Goal: Task Accomplishment & Management: Manage account settings

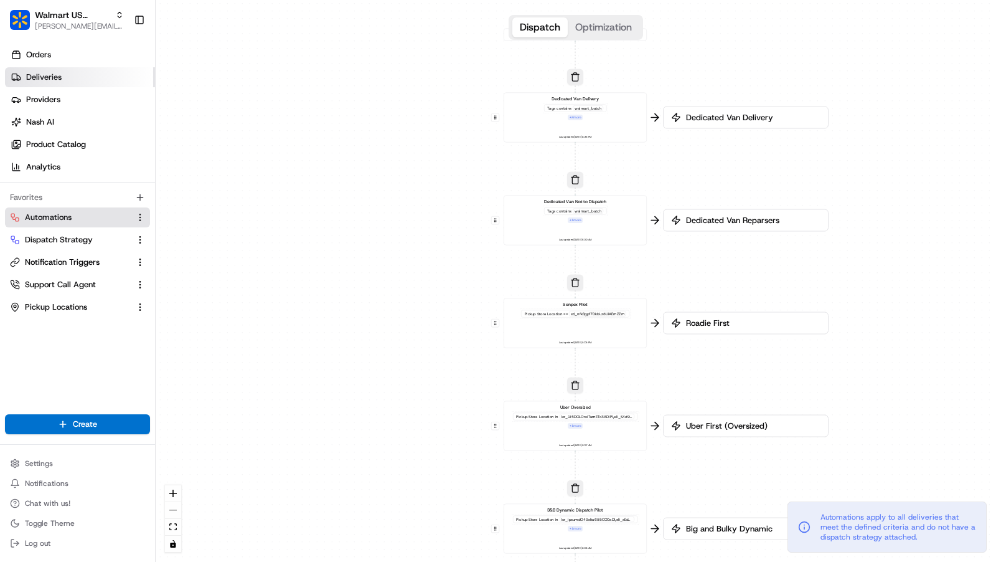
click at [85, 78] on link "Deliveries" at bounding box center [80, 77] width 150 height 20
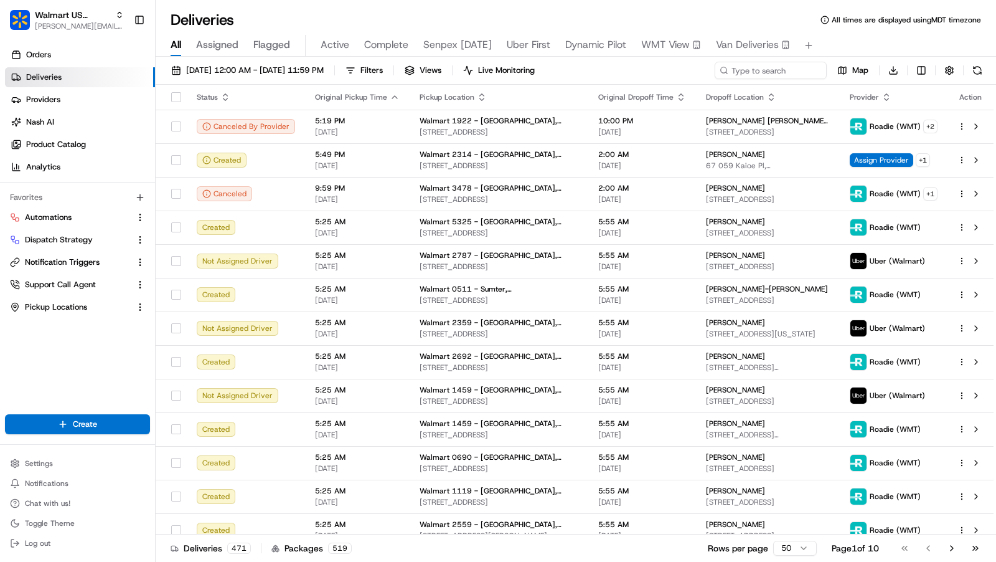
click at [751, 42] on span "Van Deliveries" at bounding box center [747, 44] width 63 height 15
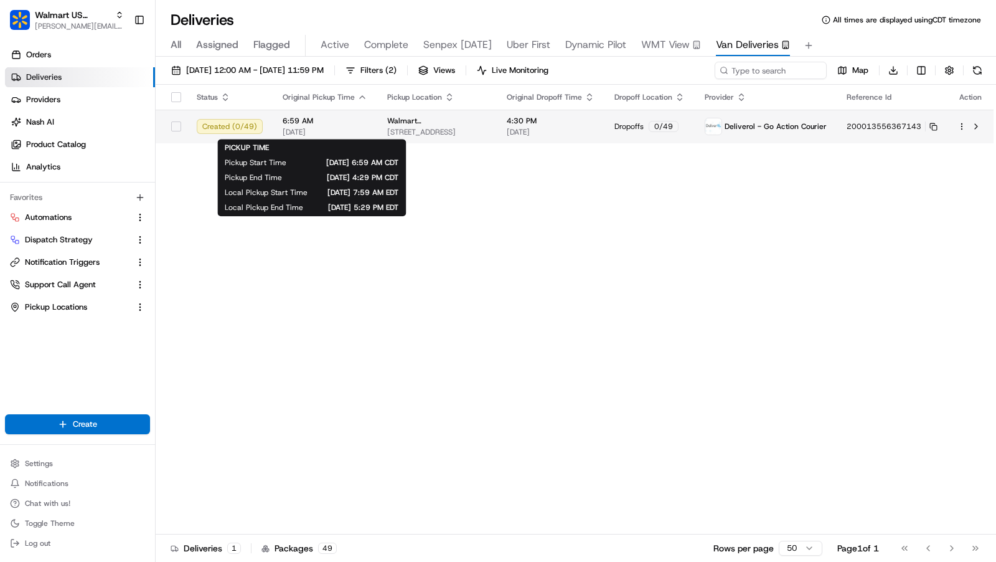
click at [349, 127] on span "[DATE]" at bounding box center [325, 132] width 85 height 10
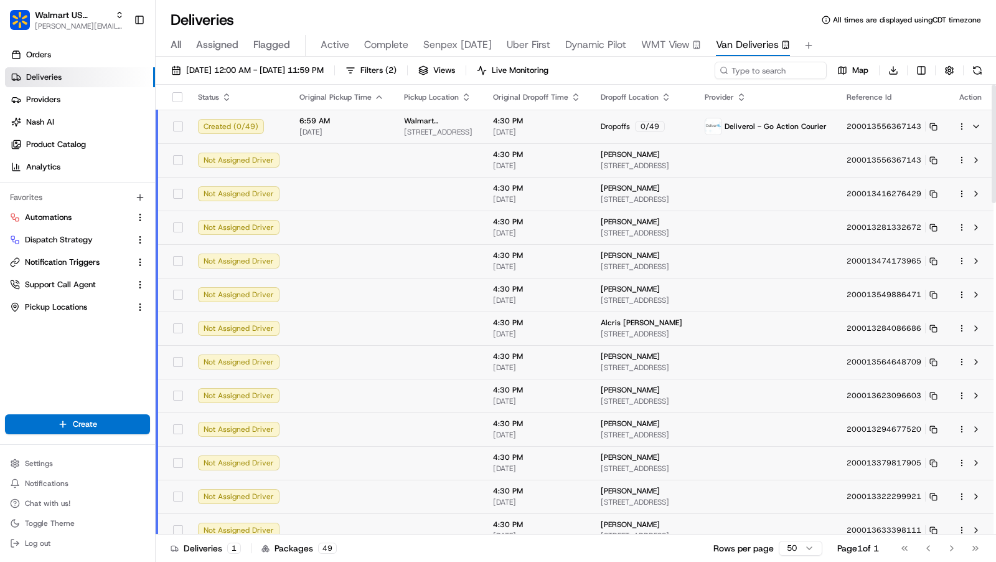
click at [363, 128] on span "[DATE]" at bounding box center [341, 132] width 85 height 10
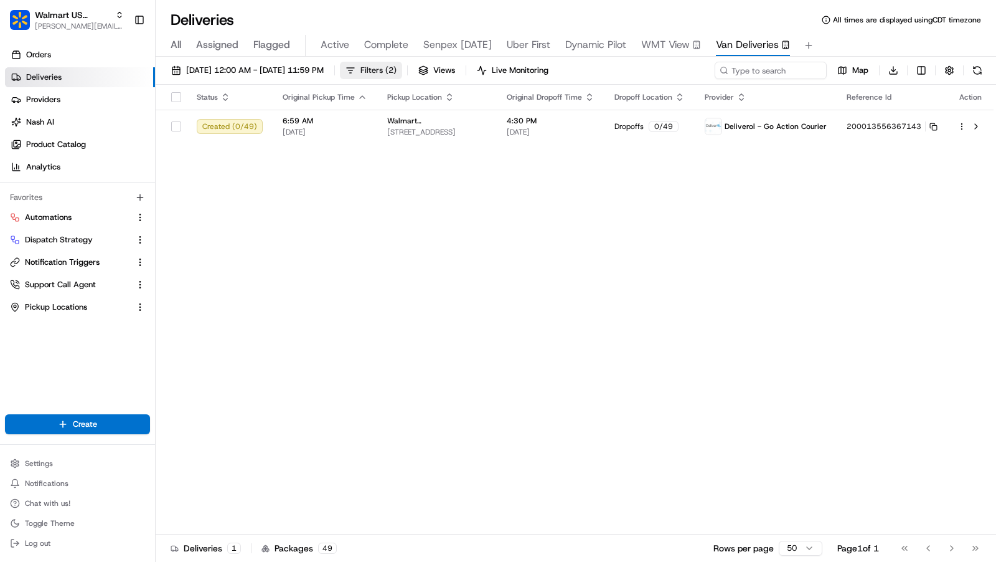
click at [402, 73] on button "Filters ( 2 )" at bounding box center [371, 70] width 62 height 17
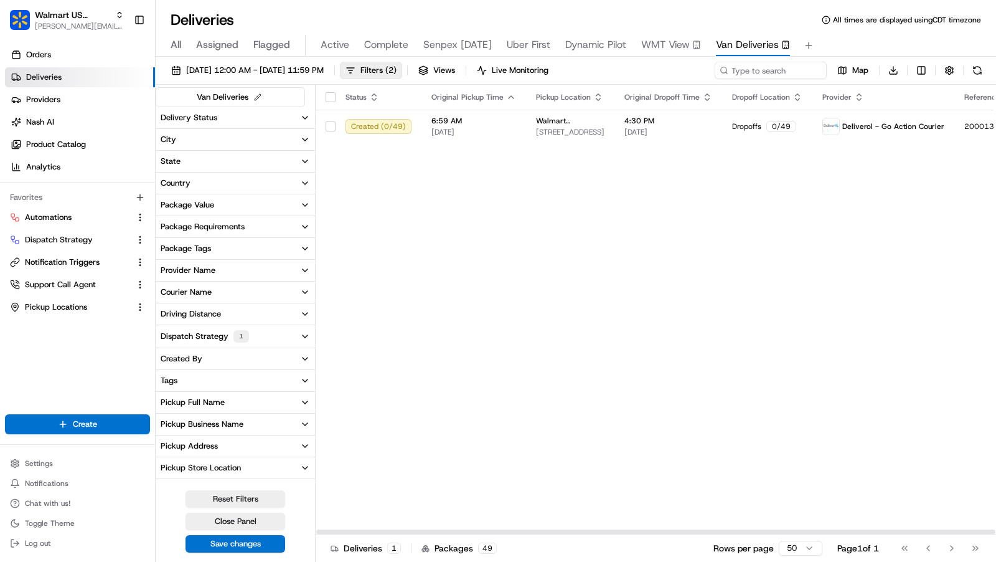
scroll to position [187, 0]
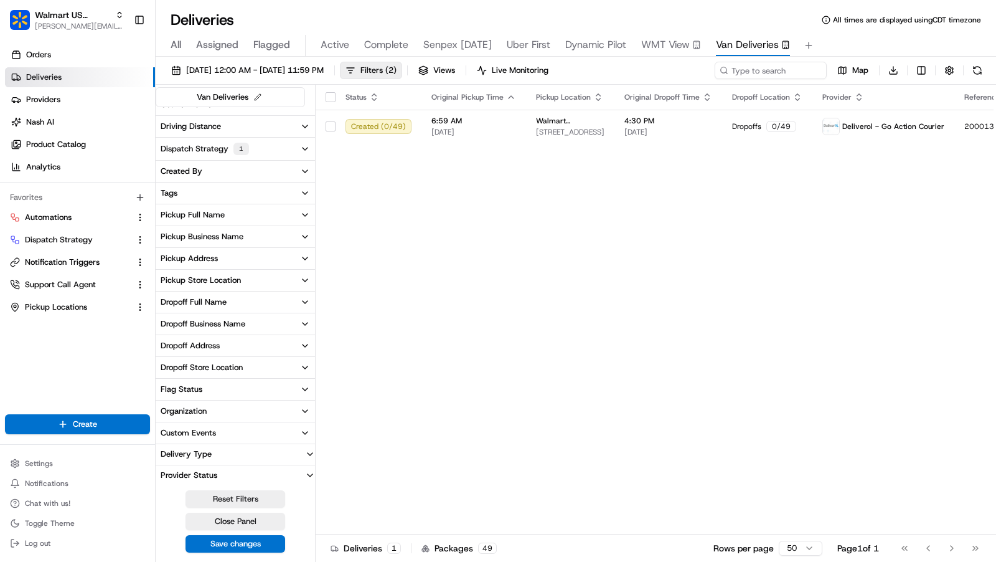
click at [266, 453] on button "Delivery Type" at bounding box center [235, 454] width 159 height 20
click at [164, 471] on button "Point To Point" at bounding box center [163, 473] width 10 height 10
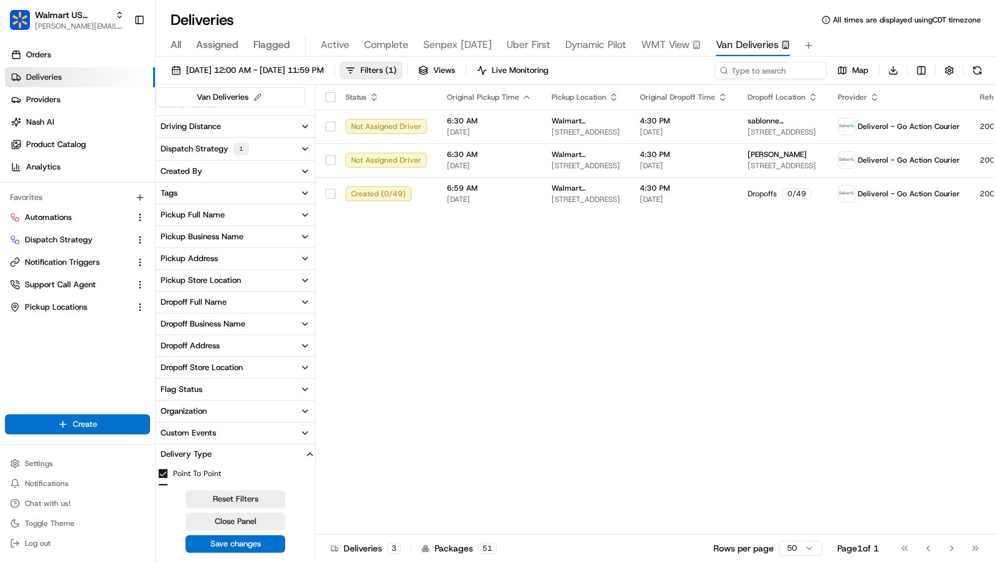
click at [164, 471] on button "Point To Point" at bounding box center [163, 473] width 10 height 10
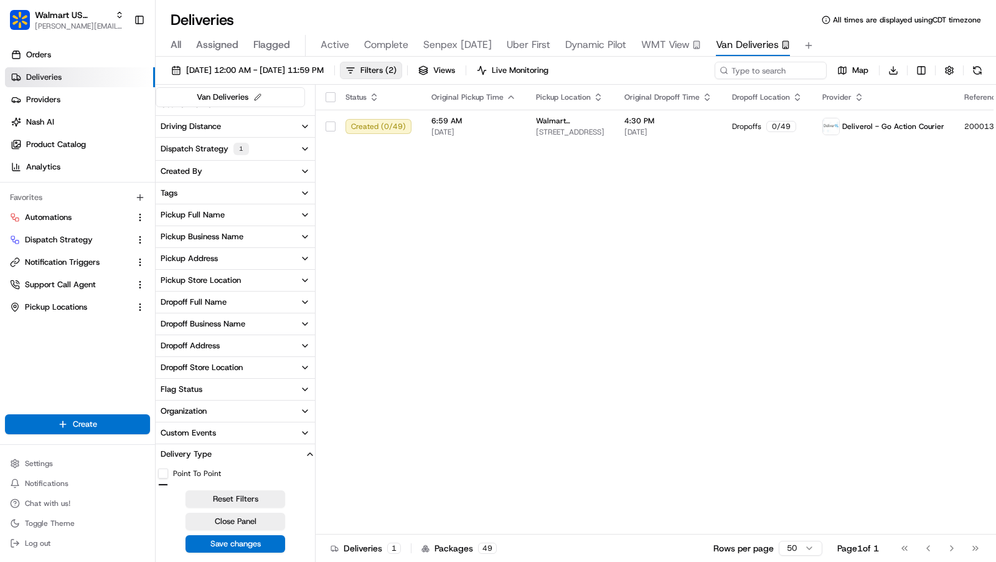
click at [165, 469] on button "Point To Point" at bounding box center [163, 473] width 10 height 10
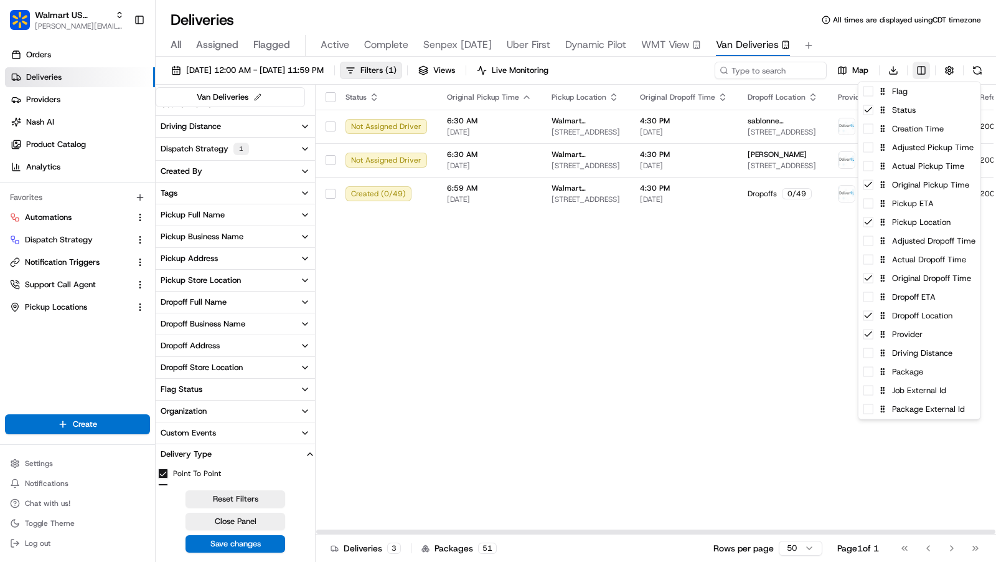
click at [919, 66] on html "Walmart US Stores charles@usenash.com Toggle Sidebar Orders Deliveries Provider…" at bounding box center [498, 281] width 996 height 562
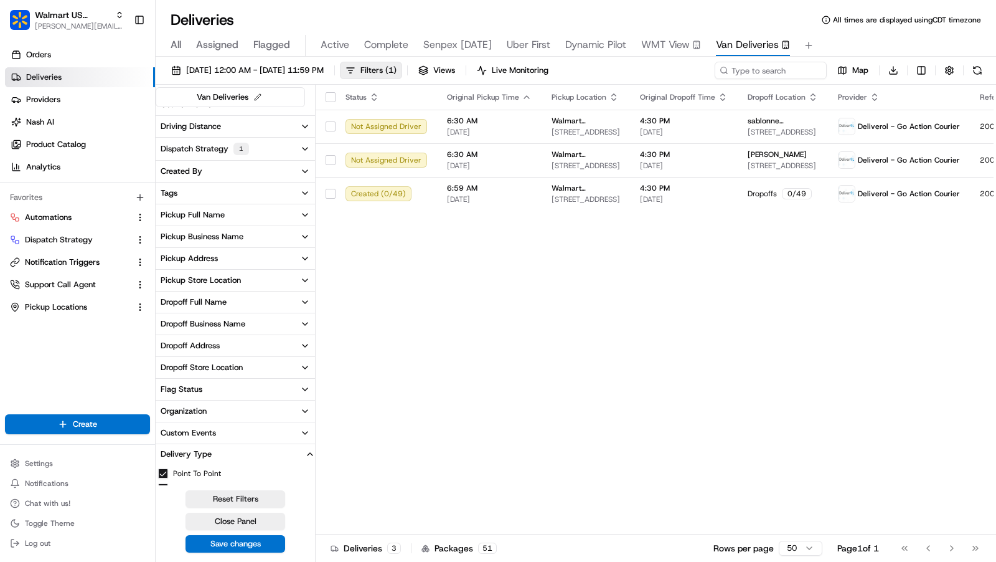
click at [791, 367] on html "Walmart US Stores charles@usenash.com Toggle Sidebar Orders Deliveries Provider…" at bounding box center [498, 281] width 996 height 562
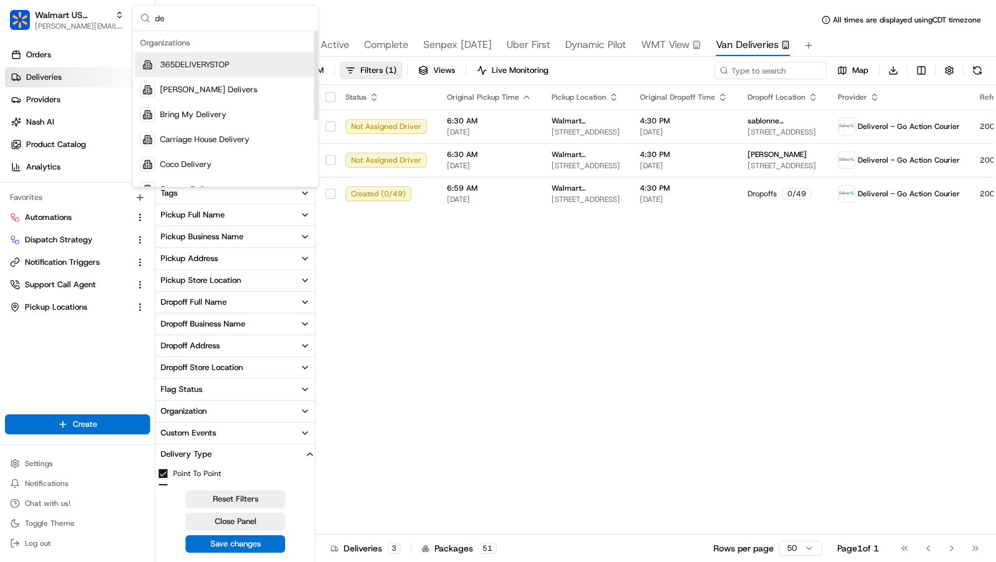
type input "d"
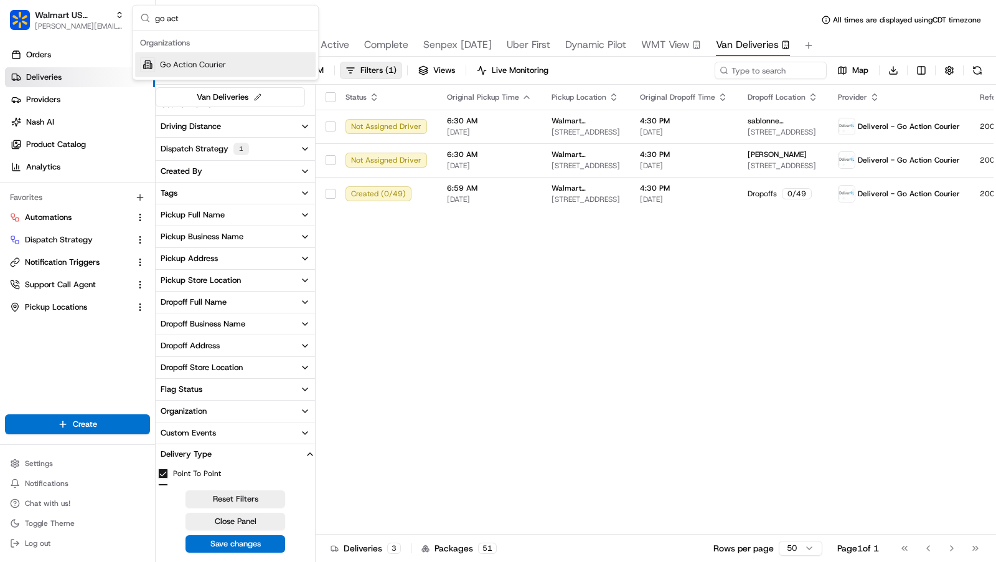
type input "go act"
click at [222, 65] on span "Go Action Courier" at bounding box center [193, 64] width 66 height 11
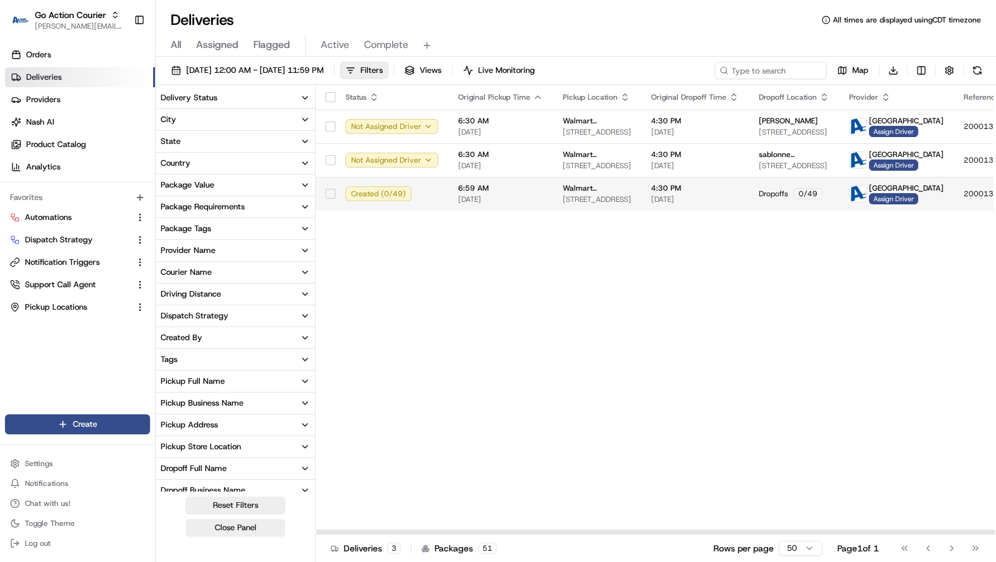
click at [458, 196] on span "[DATE]" at bounding box center [500, 199] width 85 height 10
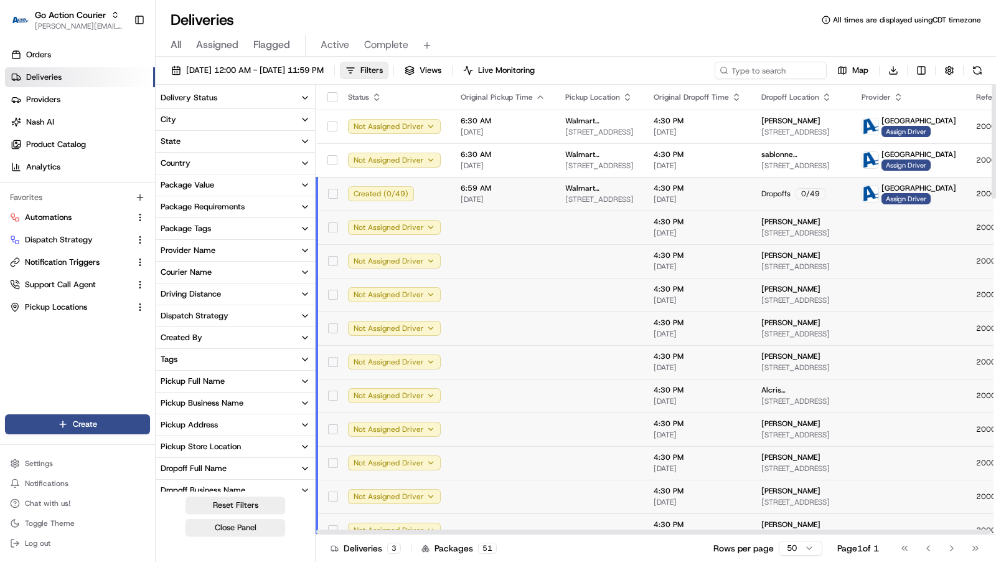
click at [455, 196] on td "6:59 AM 08/21/2025" at bounding box center [503, 194] width 105 height 34
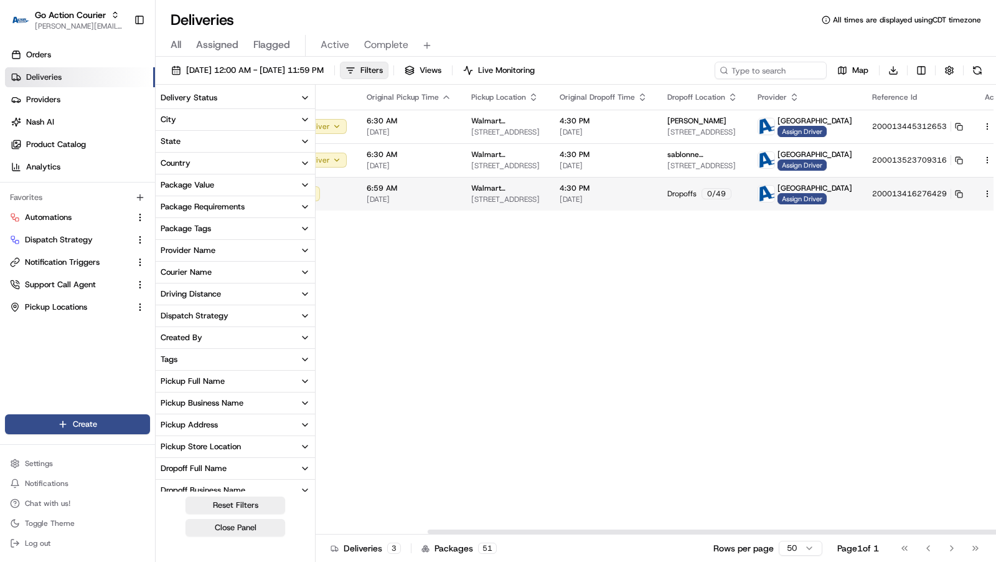
scroll to position [0, 134]
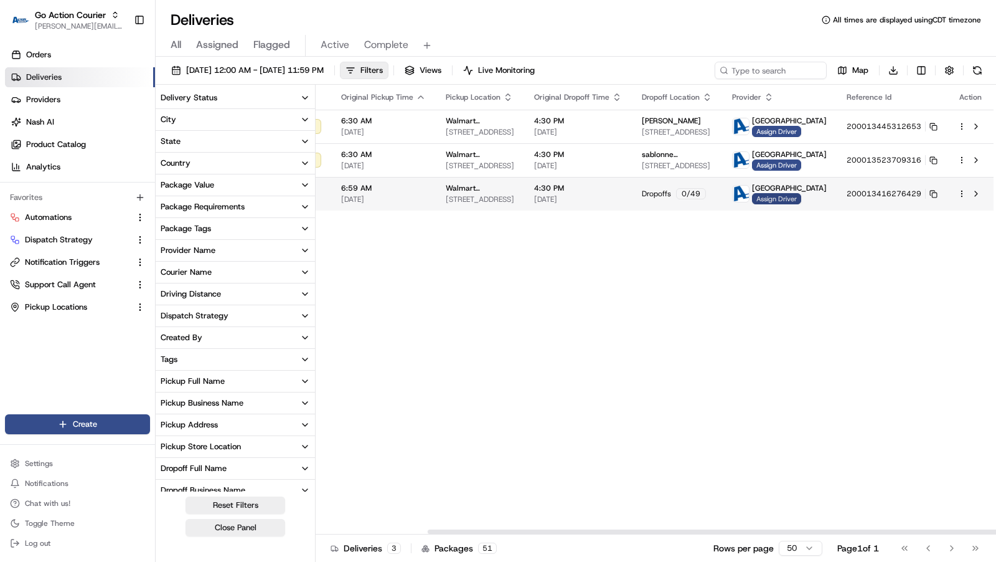
click at [752, 194] on span "Assign Driver" at bounding box center [776, 198] width 49 height 11
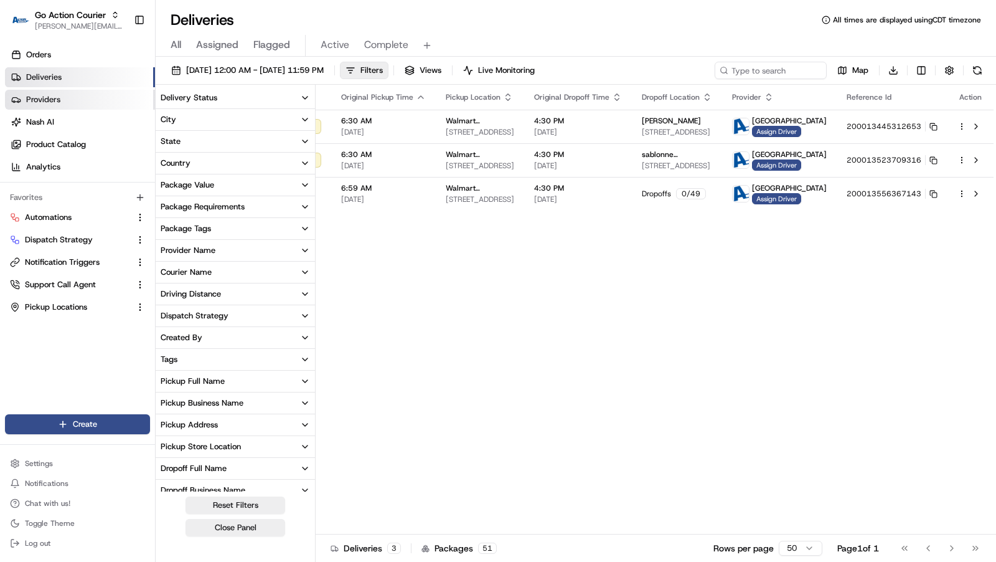
click at [52, 98] on span "Providers" at bounding box center [43, 99] width 34 height 11
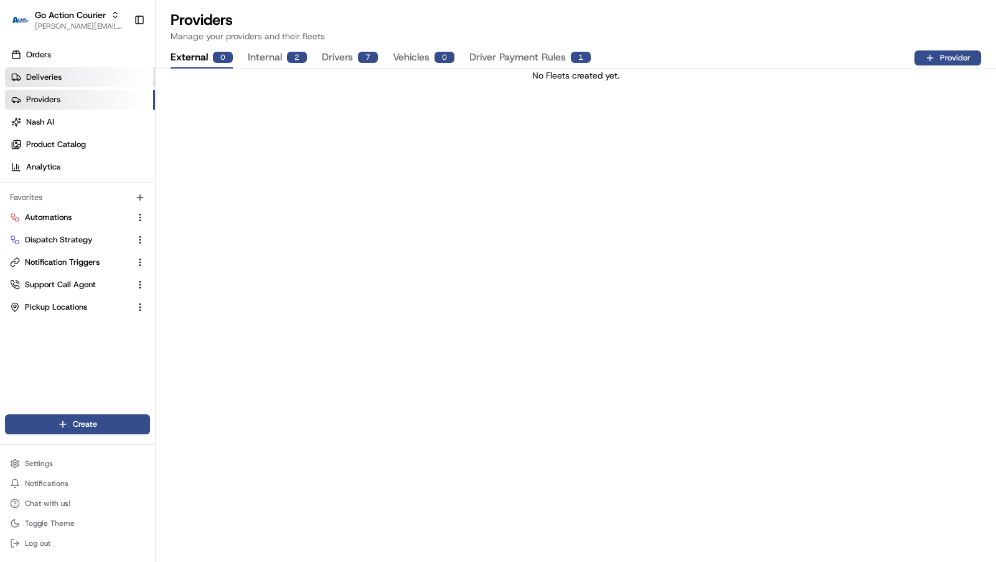
click at [36, 80] on span "Deliveries" at bounding box center [43, 77] width 35 height 11
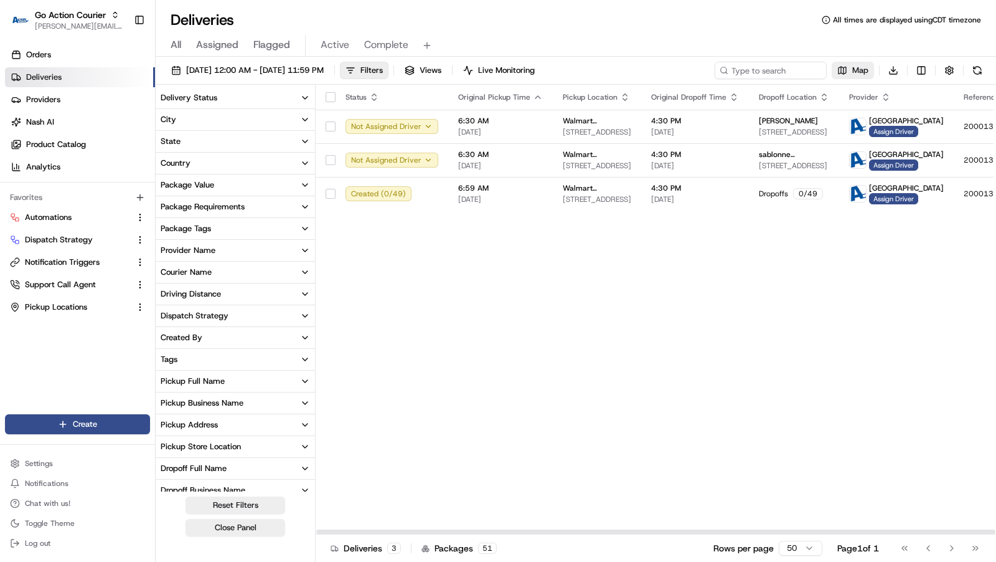
click at [847, 75] on button "Map" at bounding box center [853, 70] width 42 height 17
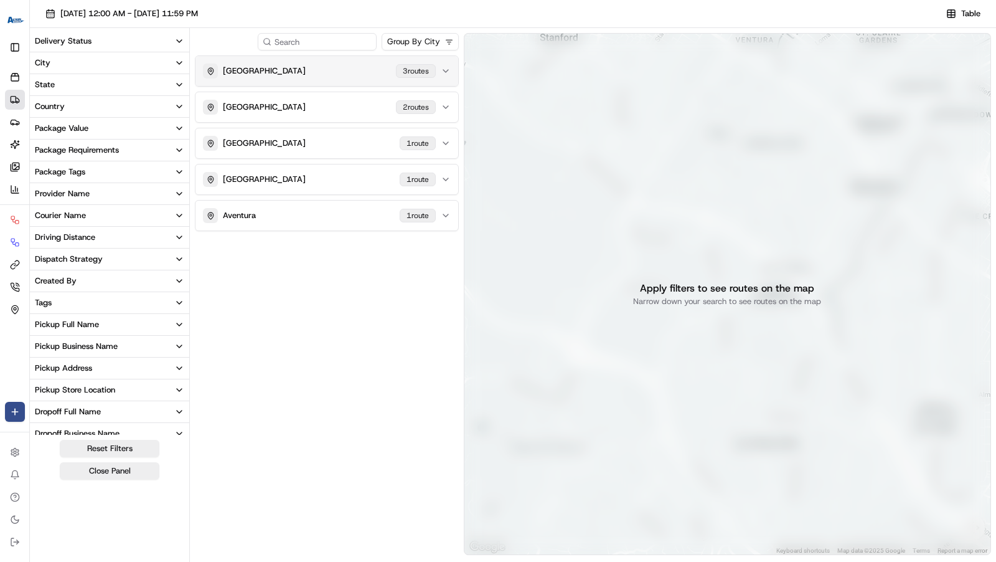
click at [363, 68] on div "MIAMI GARDENS [STREET_ADDRESS]" at bounding box center [319, 70] width 233 height 15
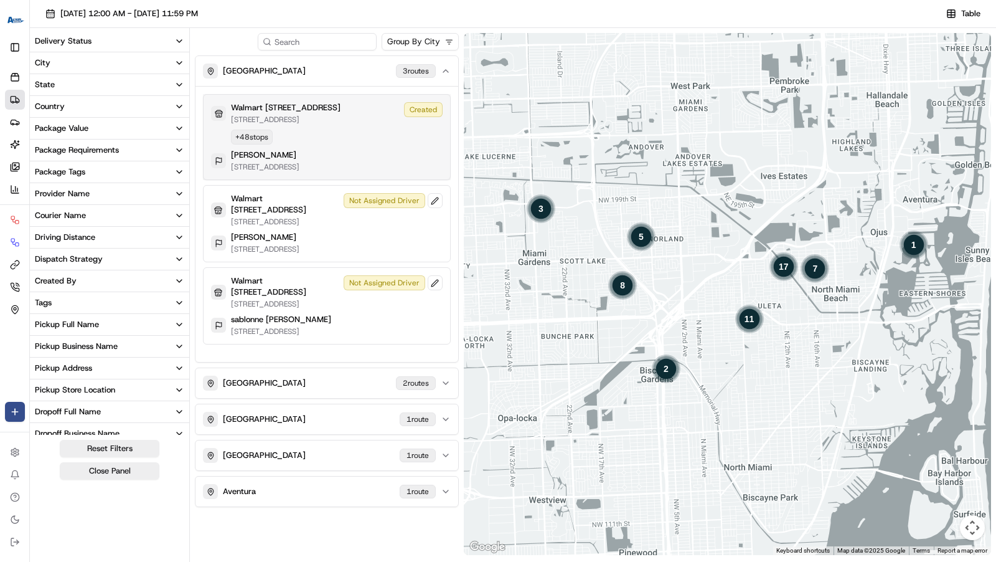
click at [299, 159] on div "[PERSON_NAME]" at bounding box center [265, 154] width 68 height 11
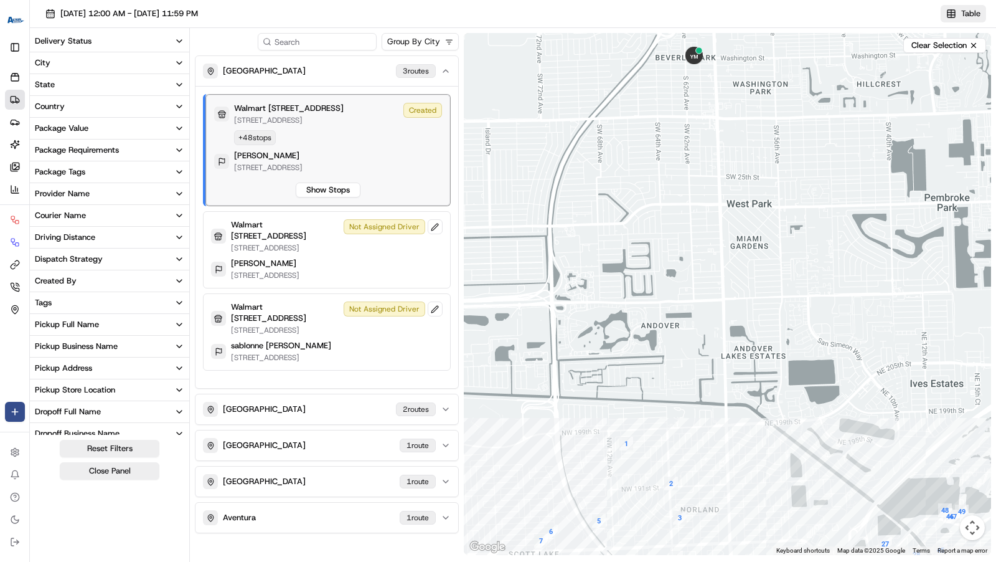
click at [955, 13] on button "Table" at bounding box center [963, 13] width 45 height 17
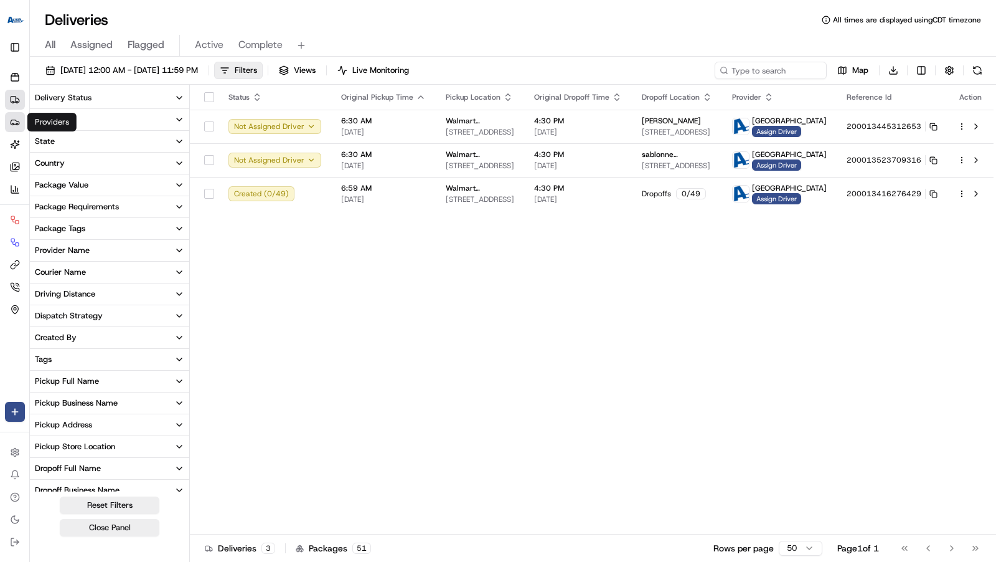
click at [12, 123] on circle at bounding box center [13, 124] width 2 height 2
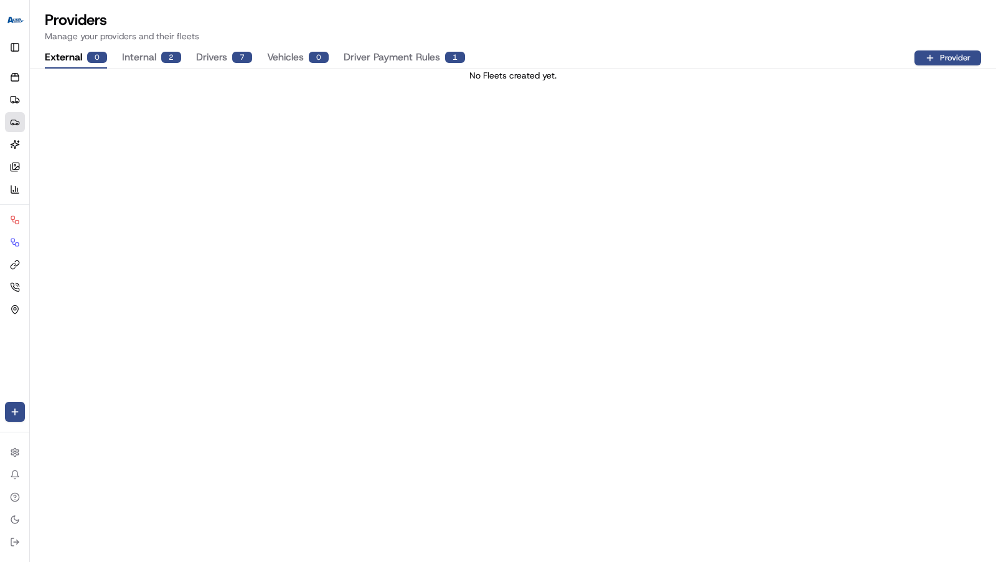
click at [148, 57] on button "Internal 2" at bounding box center [151, 57] width 59 height 21
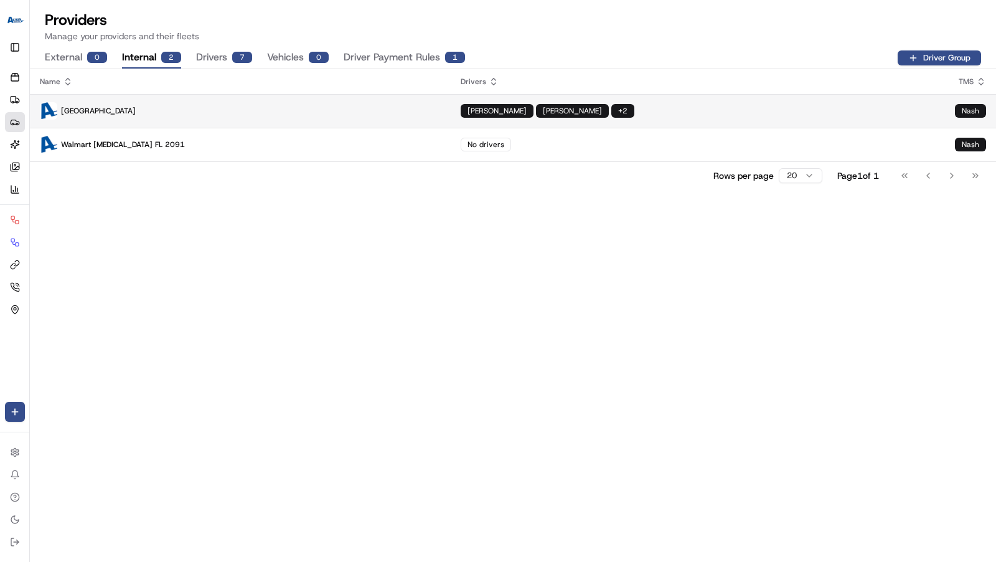
click at [237, 109] on p "[GEOGRAPHIC_DATA]" at bounding box center [240, 110] width 401 height 17
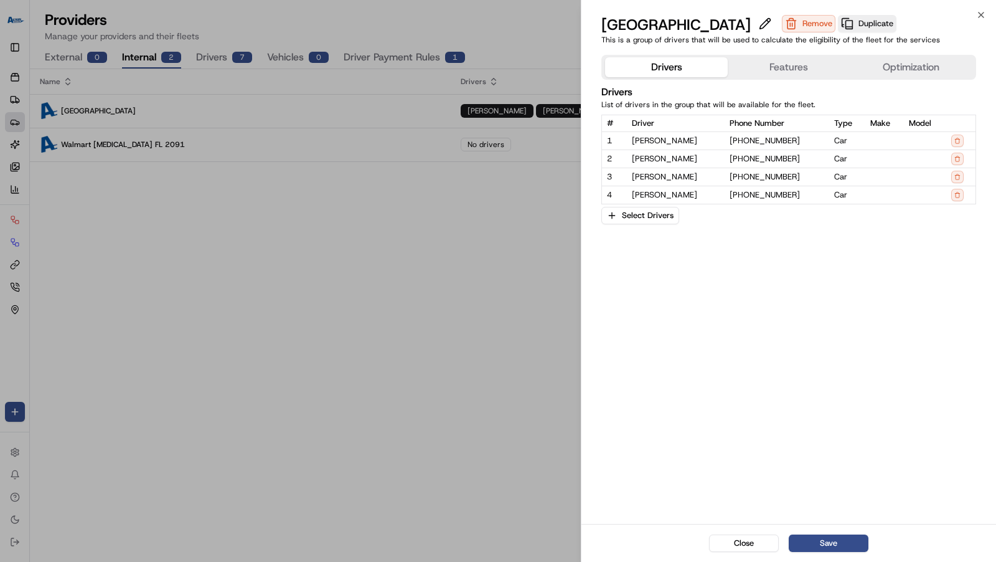
click at [743, 59] on button "Features" at bounding box center [789, 67] width 123 height 20
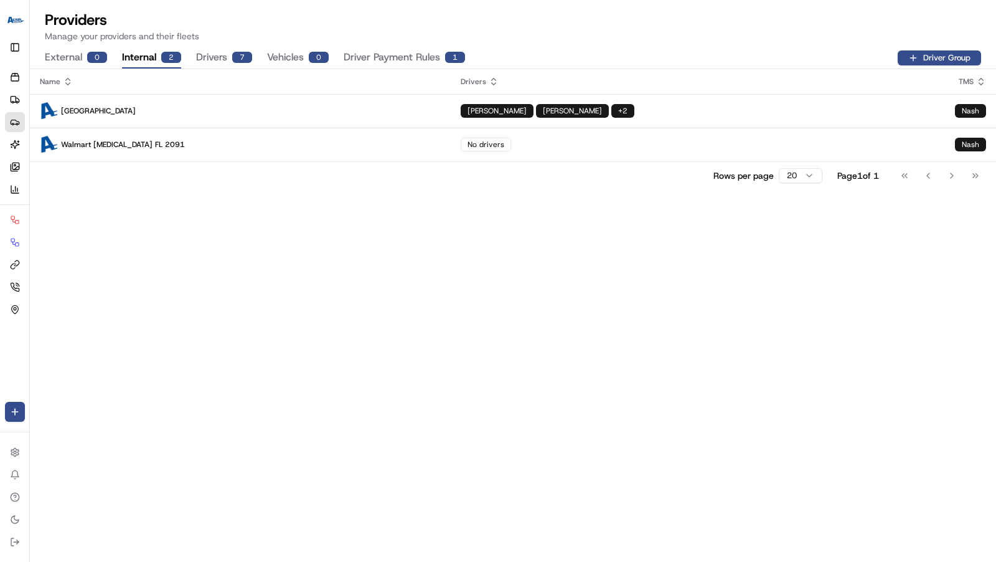
click at [23, 87] on ul "Orders Deliveries Providers Nash AI Product Catalog Analytics" at bounding box center [28, 133] width 47 height 132
click at [10, 75] on icon at bounding box center [15, 77] width 10 height 10
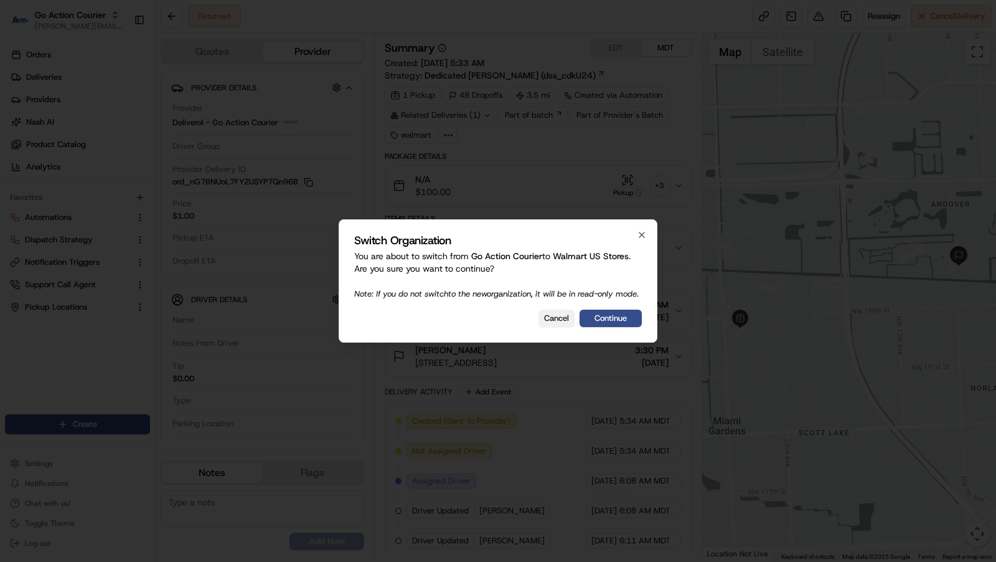
click at [562, 322] on button "Cancel" at bounding box center [556, 317] width 36 height 17
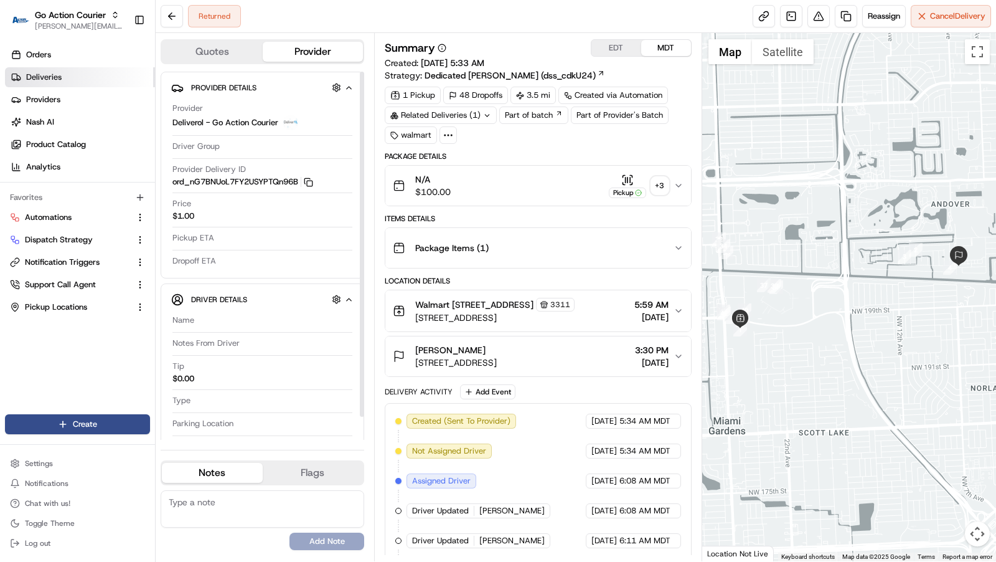
click at [80, 82] on link "Deliveries" at bounding box center [80, 77] width 150 height 20
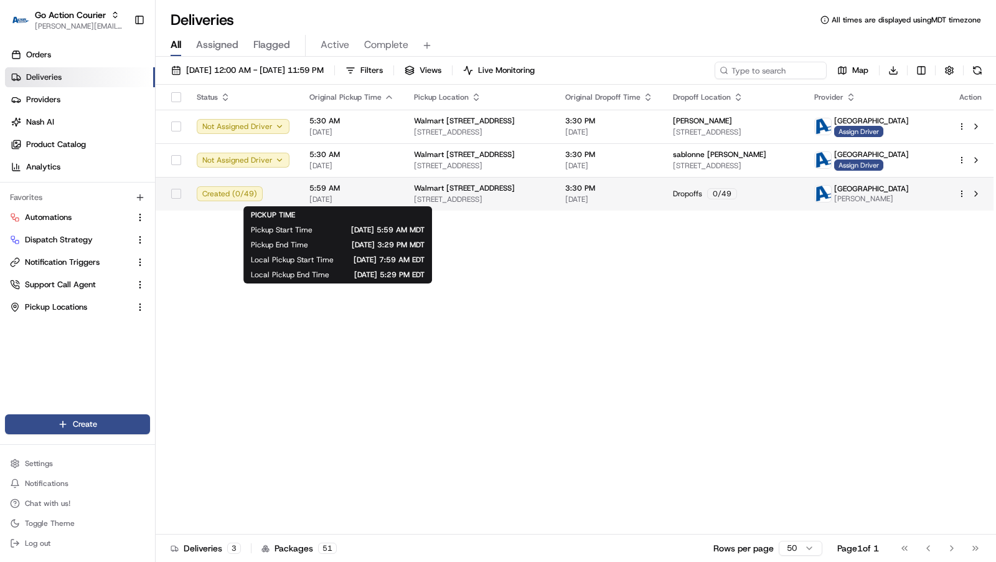
click at [407, 188] on td "Walmart [STREET_ADDRESS][GEOGRAPHIC_DATA][STREET_ADDRESS][GEOGRAPHIC_DATA]" at bounding box center [479, 194] width 151 height 34
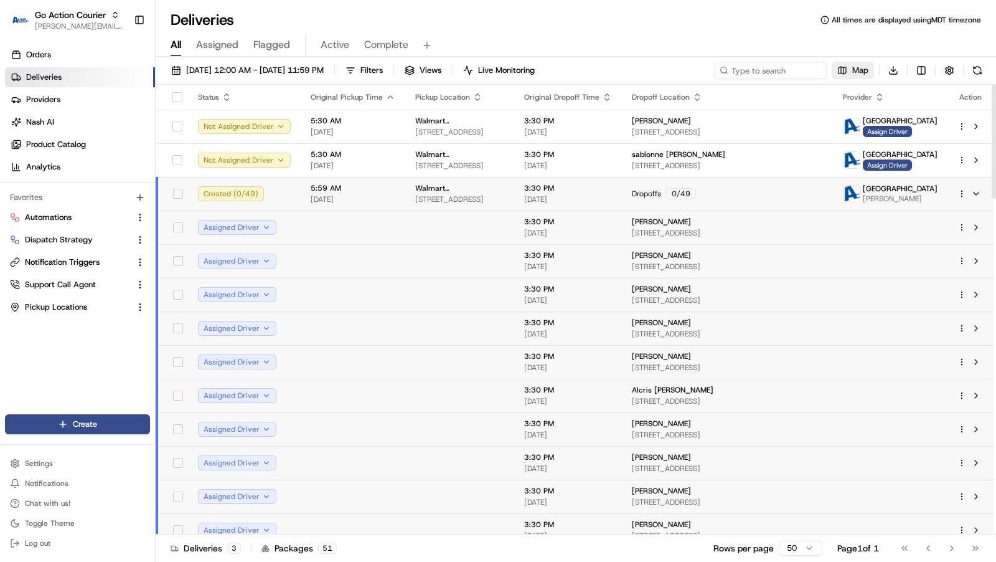
click at [862, 70] on span "Map" at bounding box center [860, 70] width 16 height 11
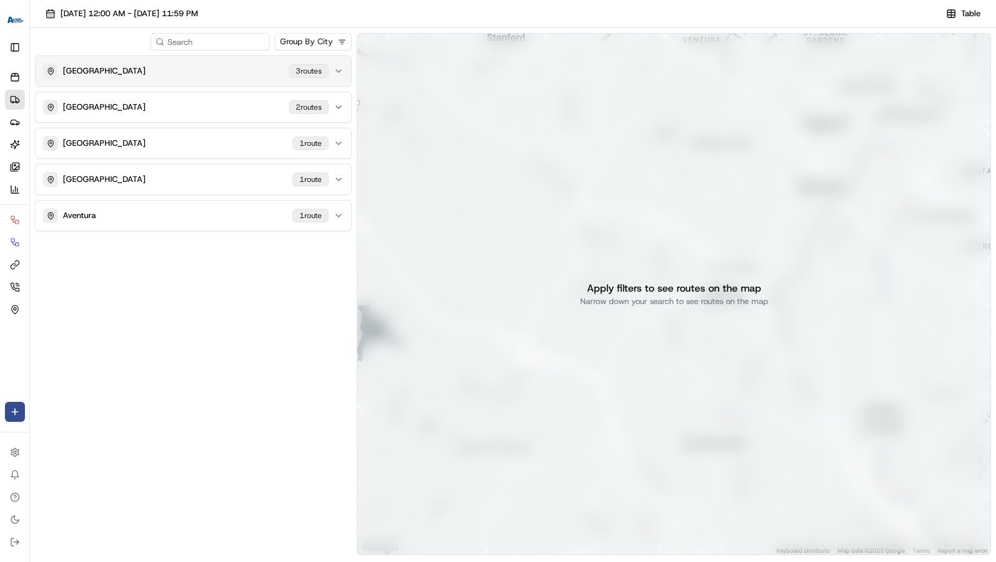
click at [263, 73] on div "MIAMI GARDENS [STREET_ADDRESS]" at bounding box center [186, 70] width 286 height 15
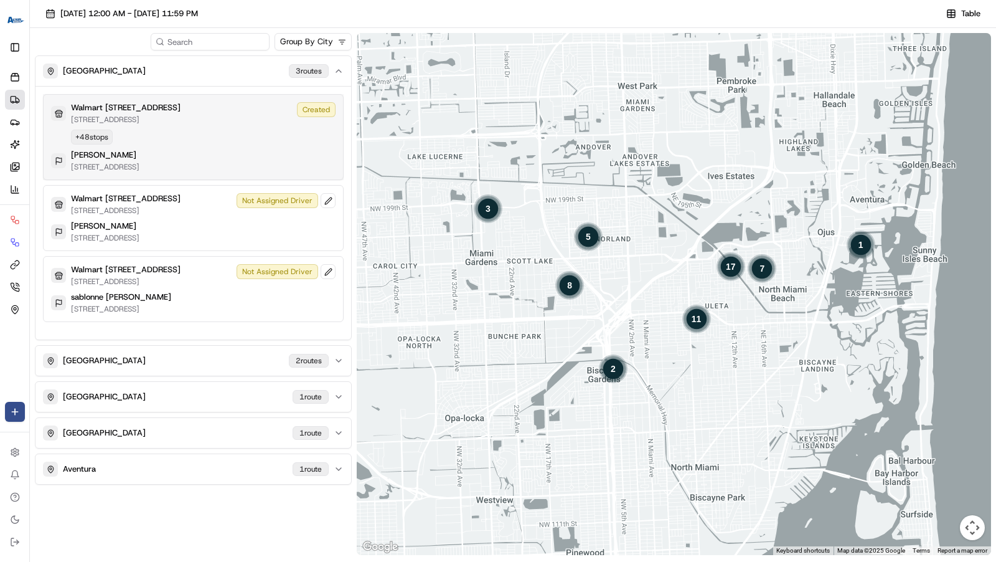
click at [181, 115] on p "[STREET_ADDRESS]" at bounding box center [126, 120] width 110 height 10
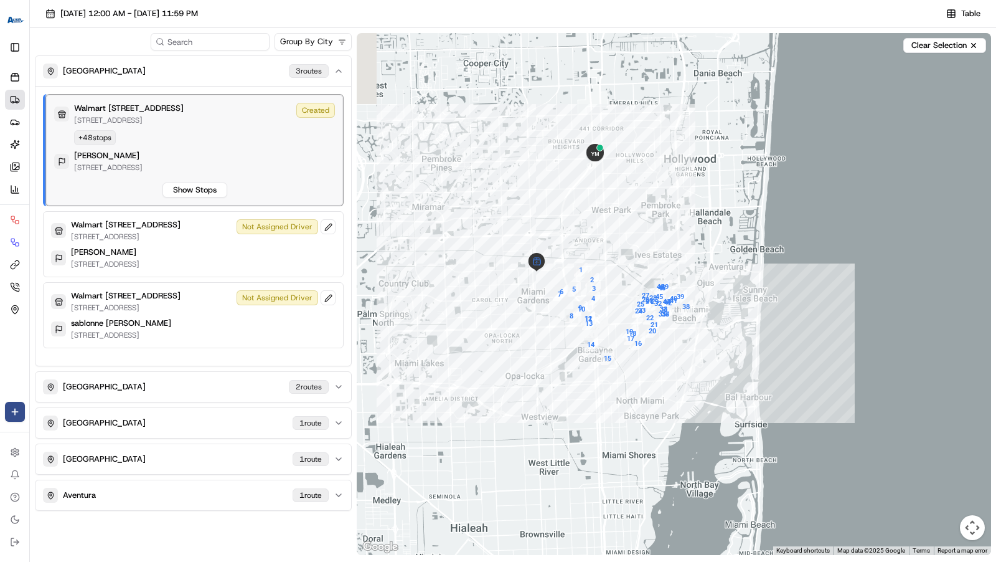
drag, startPoint x: 591, startPoint y: 117, endPoint x: 589, endPoint y: 190, distance: 73.5
click at [591, 191] on div at bounding box center [674, 294] width 634 height 522
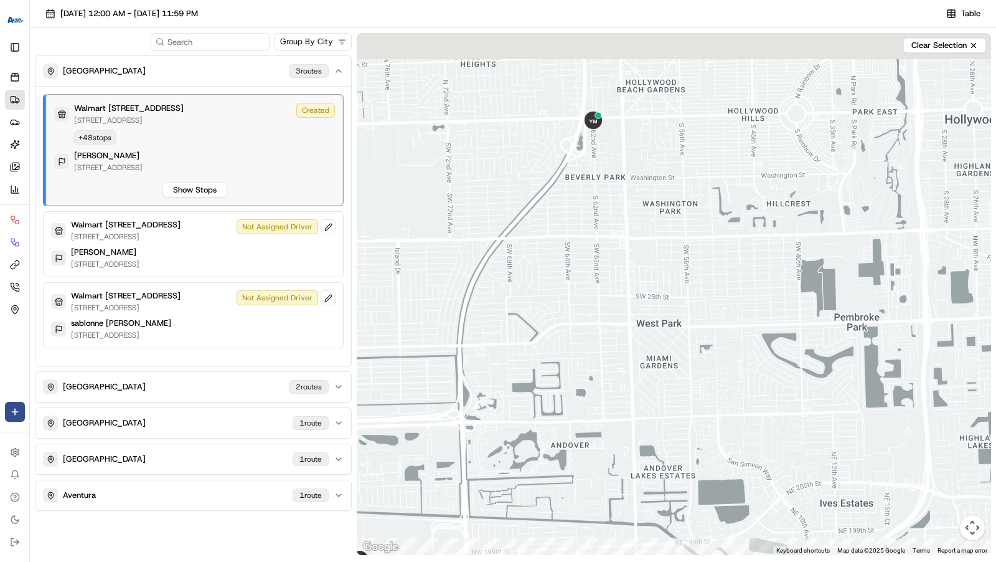
drag, startPoint x: 601, startPoint y: 140, endPoint x: 606, endPoint y: 220, distance: 79.8
click at [606, 220] on div at bounding box center [674, 294] width 634 height 522
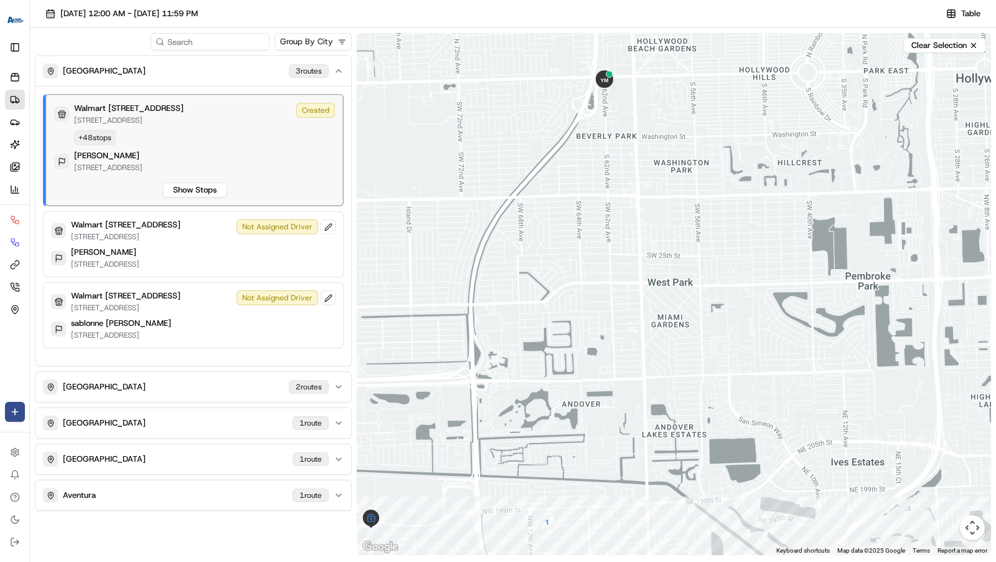
drag, startPoint x: 562, startPoint y: 288, endPoint x: 580, endPoint y: 161, distance: 129.0
click at [580, 161] on div at bounding box center [674, 294] width 634 height 522
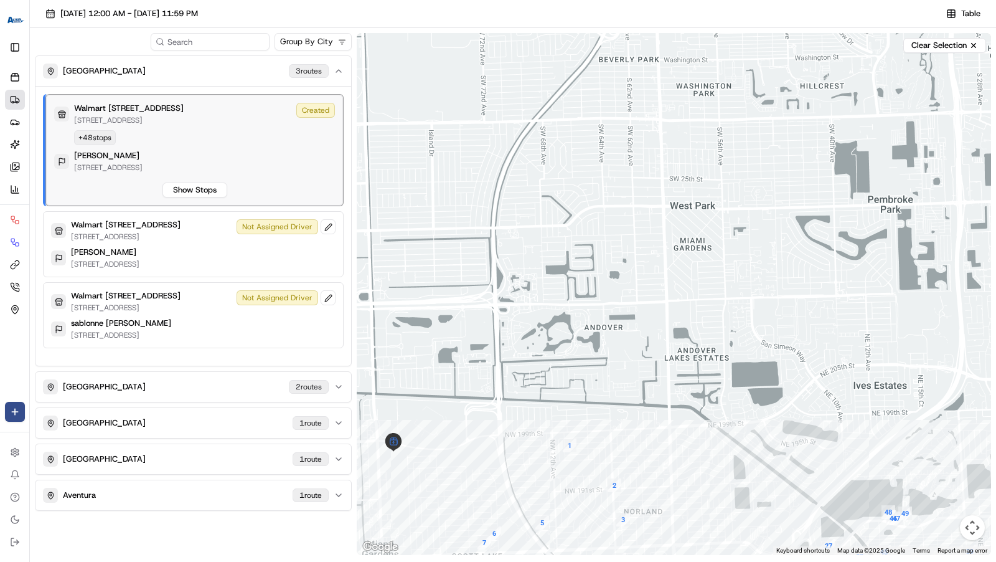
drag, startPoint x: 576, startPoint y: 184, endPoint x: 597, endPoint y: 181, distance: 20.8
click at [595, 181] on div at bounding box center [674, 294] width 634 height 522
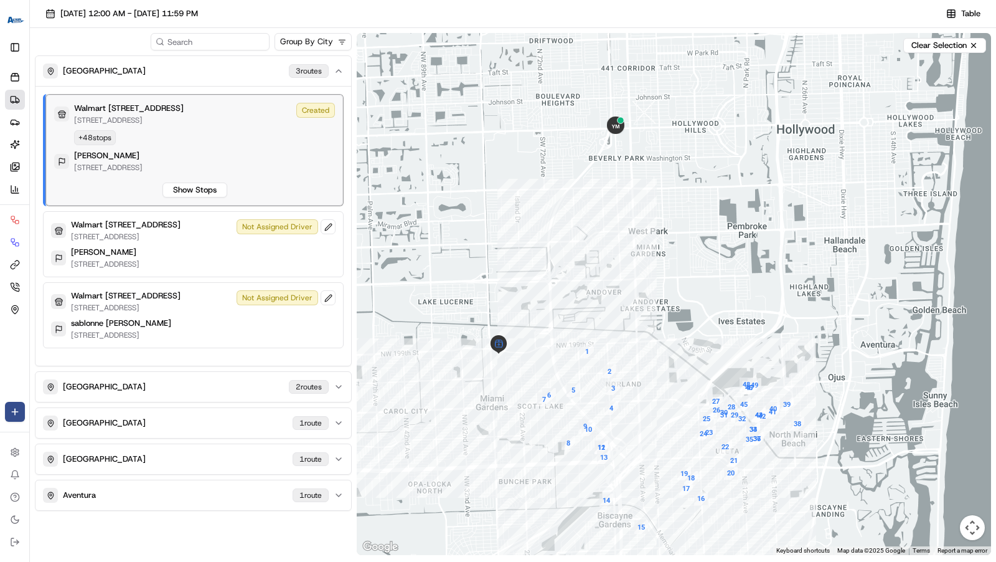
click at [143, 153] on div "[PERSON_NAME]" at bounding box center [108, 155] width 68 height 11
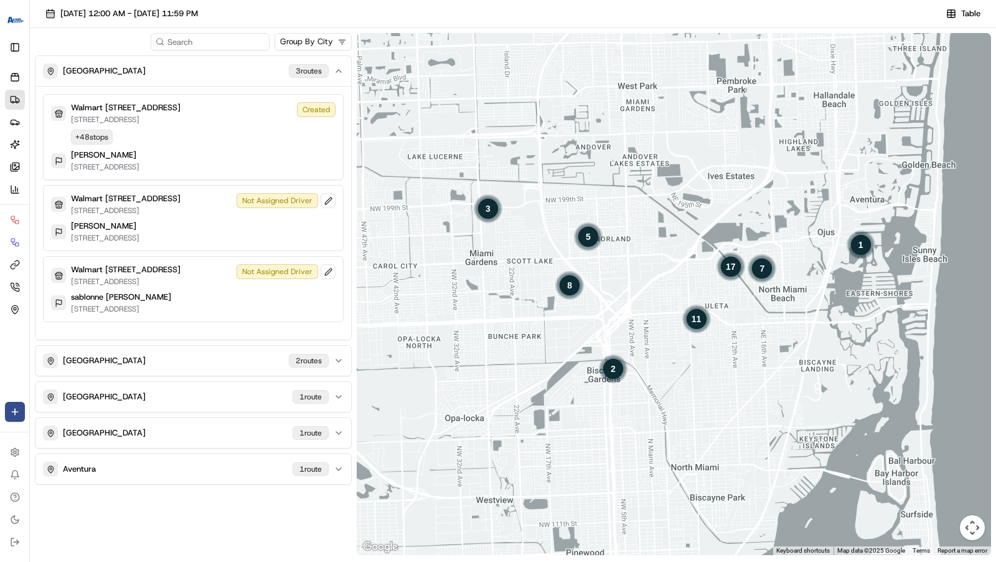
click at [251, 153] on div "[PERSON_NAME] [STREET_ADDRESS]" at bounding box center [193, 160] width 284 height 22
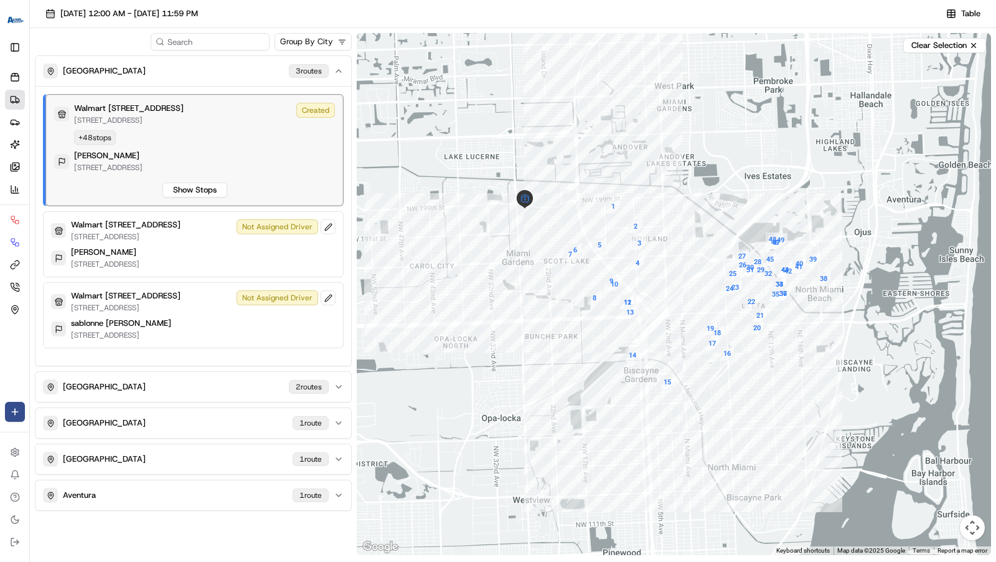
drag, startPoint x: 542, startPoint y: 119, endPoint x: 541, endPoint y: 221, distance: 102.1
click at [542, 220] on div at bounding box center [674, 294] width 634 height 522
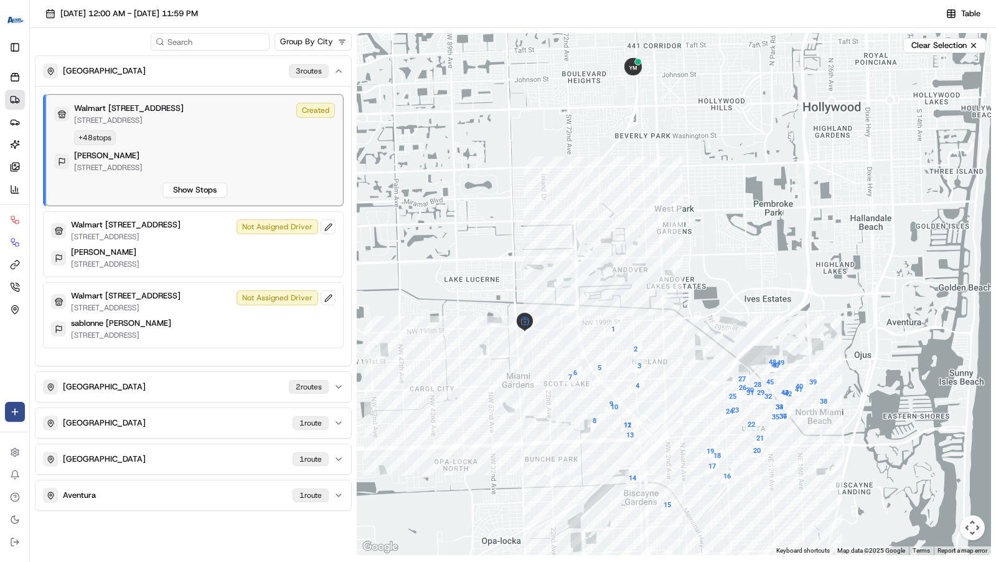
drag, startPoint x: 596, startPoint y: 149, endPoint x: 595, endPoint y: 240, distance: 90.9
click at [596, 240] on div at bounding box center [674, 294] width 634 height 522
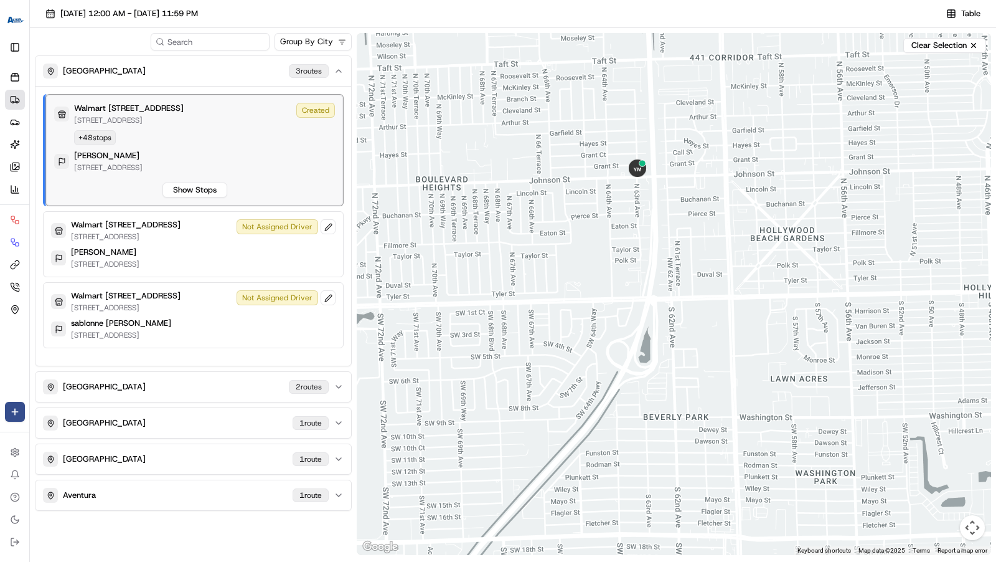
drag, startPoint x: 644, startPoint y: 88, endPoint x: 644, endPoint y: 228, distance: 140.1
click at [644, 228] on div at bounding box center [674, 294] width 634 height 522
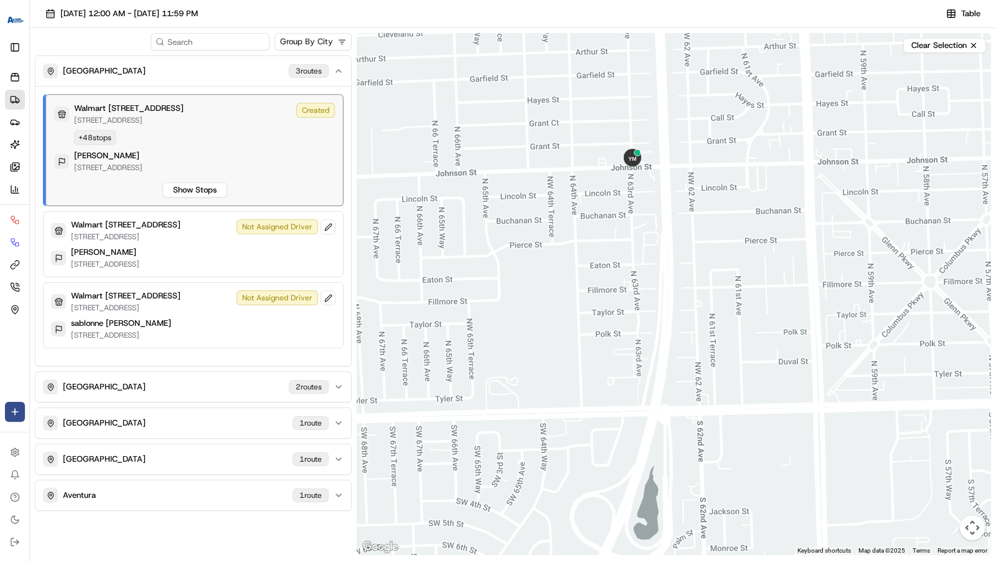
drag, startPoint x: 644, startPoint y: 192, endPoint x: 646, endPoint y: 243, distance: 51.1
click at [646, 243] on div at bounding box center [674, 294] width 634 height 522
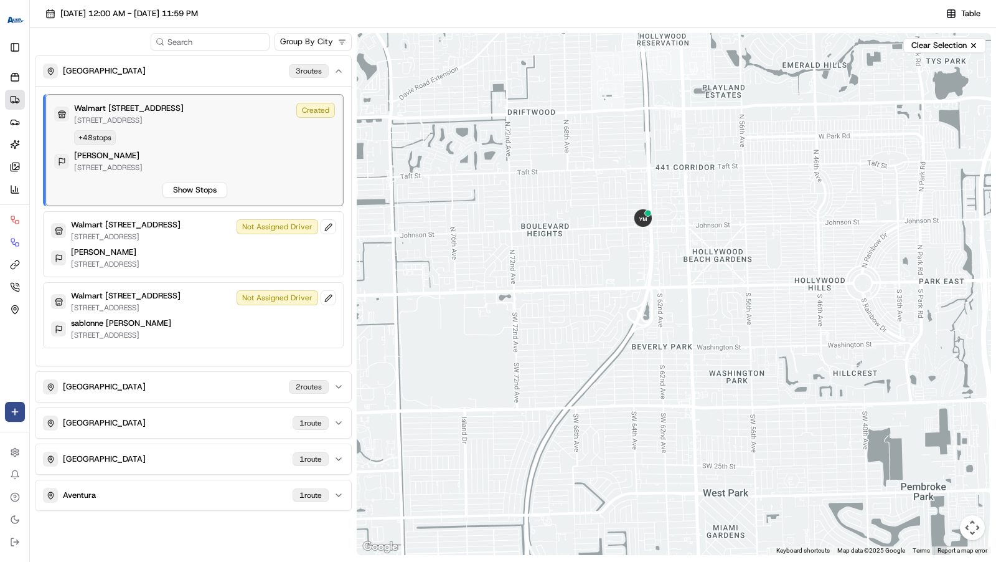
drag, startPoint x: 685, startPoint y: 340, endPoint x: 685, endPoint y: 179, distance: 161.2
click at [685, 179] on div at bounding box center [674, 294] width 634 height 522
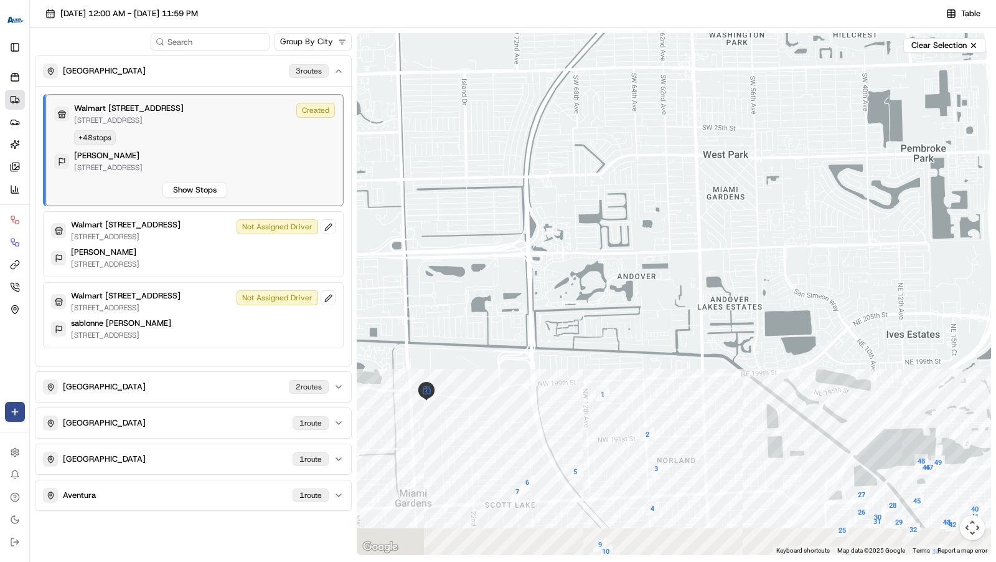
drag, startPoint x: 705, startPoint y: 273, endPoint x: 705, endPoint y: 168, distance: 104.6
click at [705, 172] on div at bounding box center [674, 294] width 634 height 522
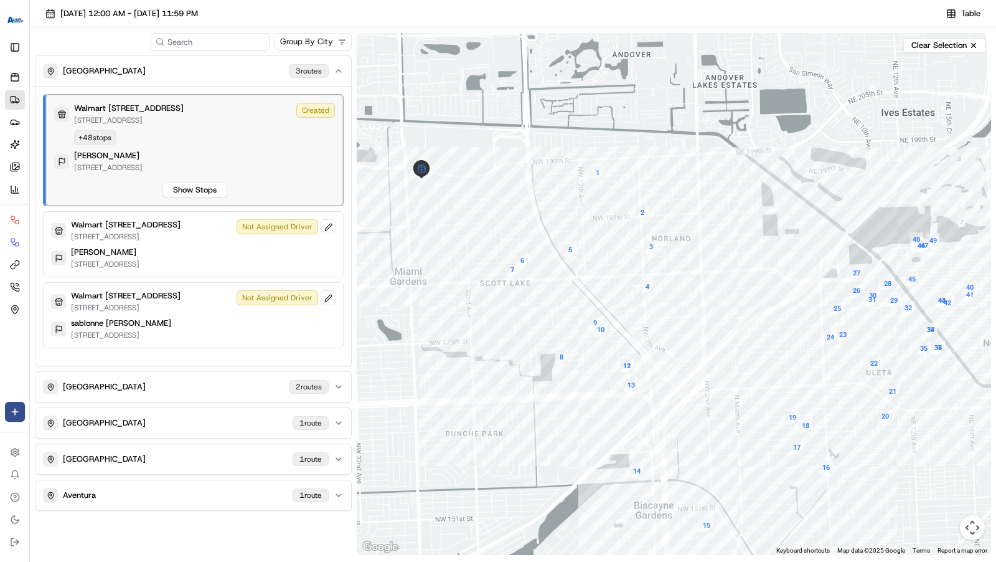
drag, startPoint x: 774, startPoint y: 209, endPoint x: 768, endPoint y: 158, distance: 51.5
click at [768, 158] on div at bounding box center [674, 294] width 634 height 522
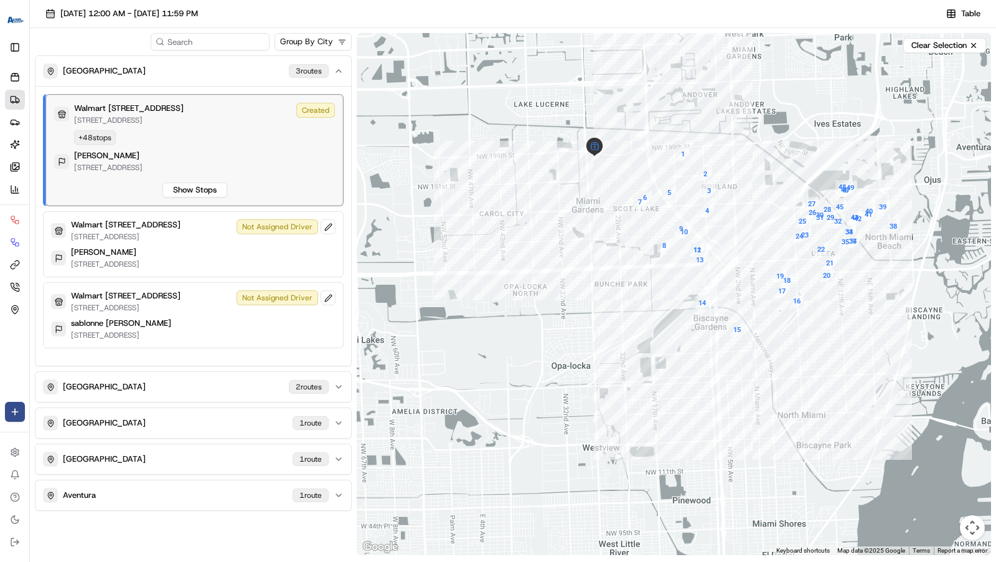
drag, startPoint x: 801, startPoint y: 132, endPoint x: 736, endPoint y: 203, distance: 96.1
click at [736, 203] on div at bounding box center [674, 294] width 634 height 522
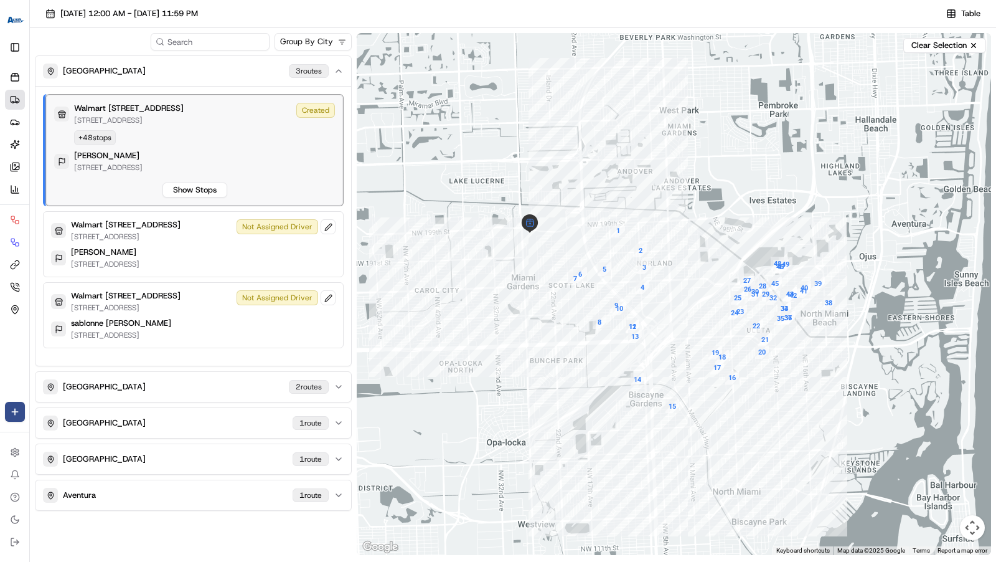
drag, startPoint x: 745, startPoint y: 151, endPoint x: 751, endPoint y: 289, distance: 138.9
click at [751, 289] on div at bounding box center [674, 294] width 634 height 522
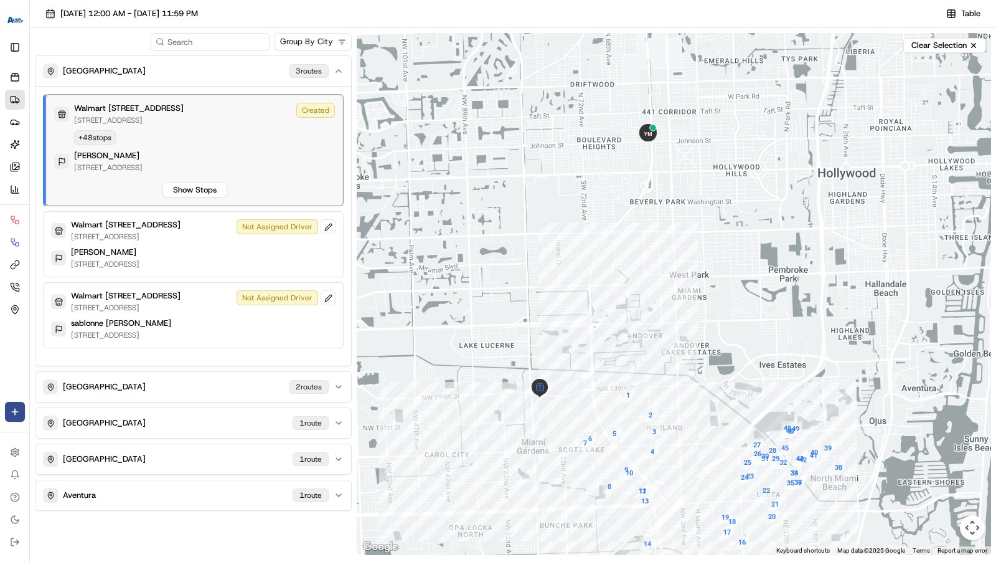
click at [723, 276] on div at bounding box center [674, 294] width 634 height 522
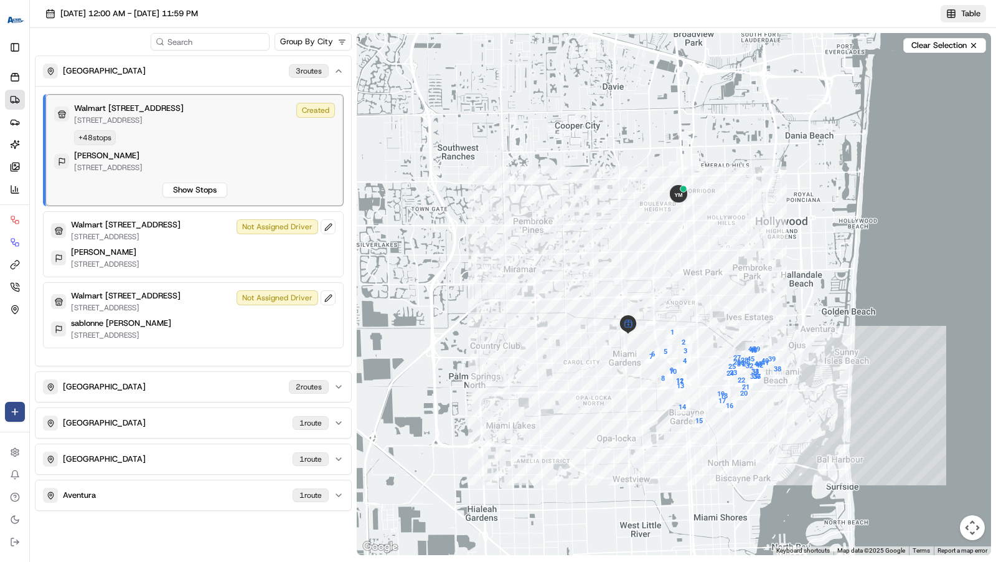
click at [975, 12] on span "Table" at bounding box center [970, 13] width 19 height 11
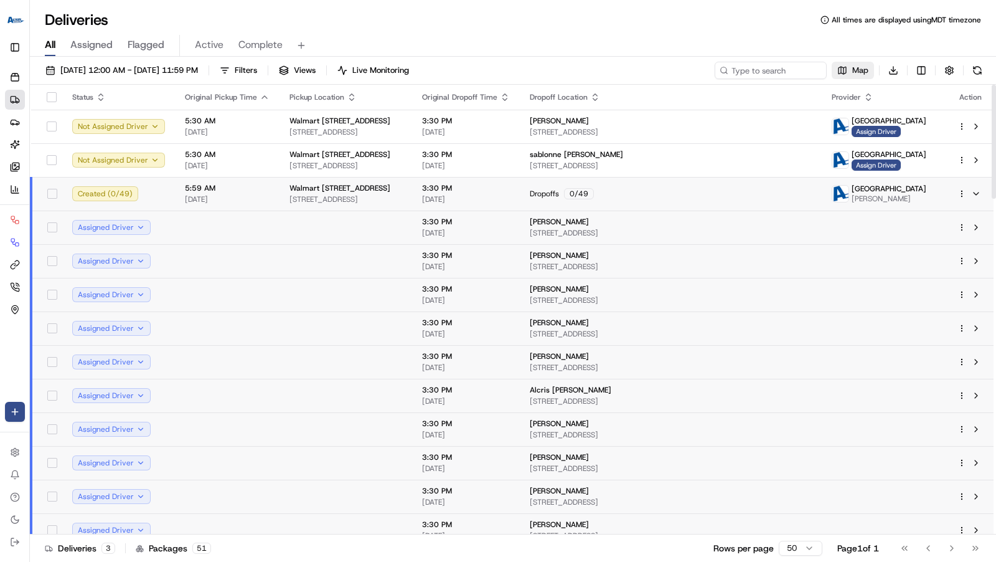
click at [858, 70] on span "Map" at bounding box center [860, 70] width 16 height 11
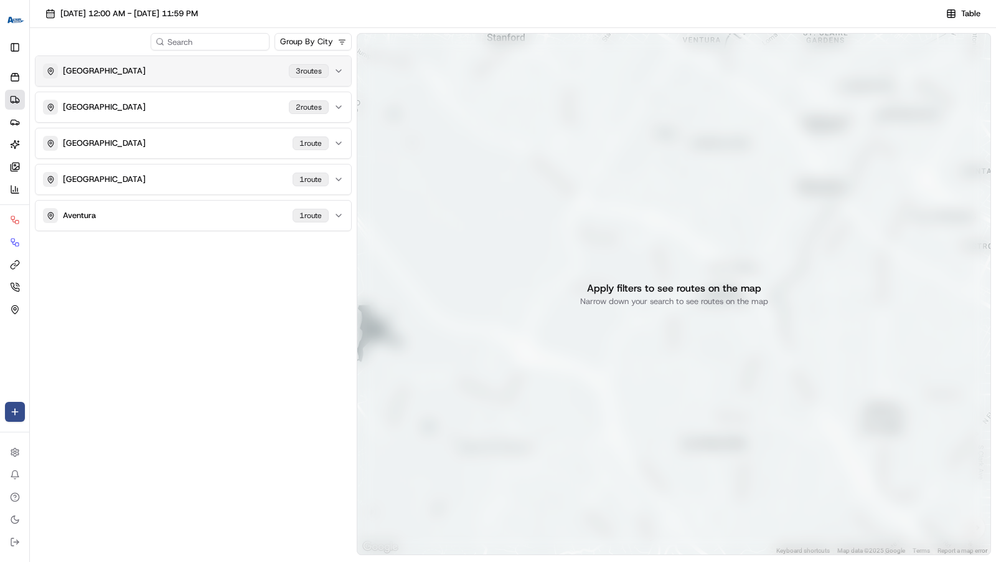
click at [284, 77] on div "MIAMI GARDENS [STREET_ADDRESS]" at bounding box center [186, 70] width 286 height 15
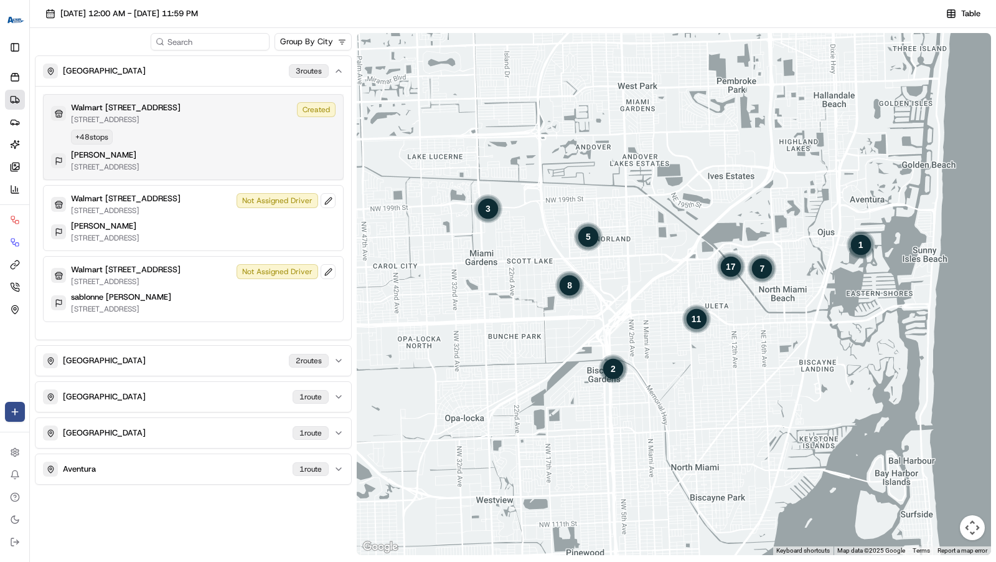
click at [236, 148] on div "Walmart [GEOGRAPHIC_DATA][STREET_ADDRESS] Created + 48 stops [PERSON_NAME] [STR…" at bounding box center [193, 137] width 284 height 70
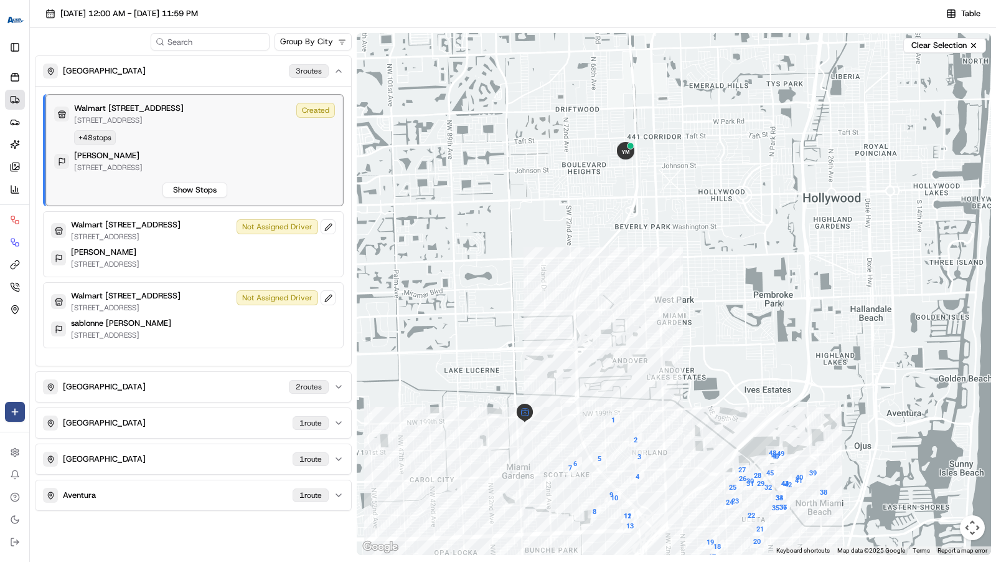
drag, startPoint x: 729, startPoint y: 183, endPoint x: 728, endPoint y: 398, distance: 215.4
click at [728, 398] on div at bounding box center [674, 294] width 634 height 522
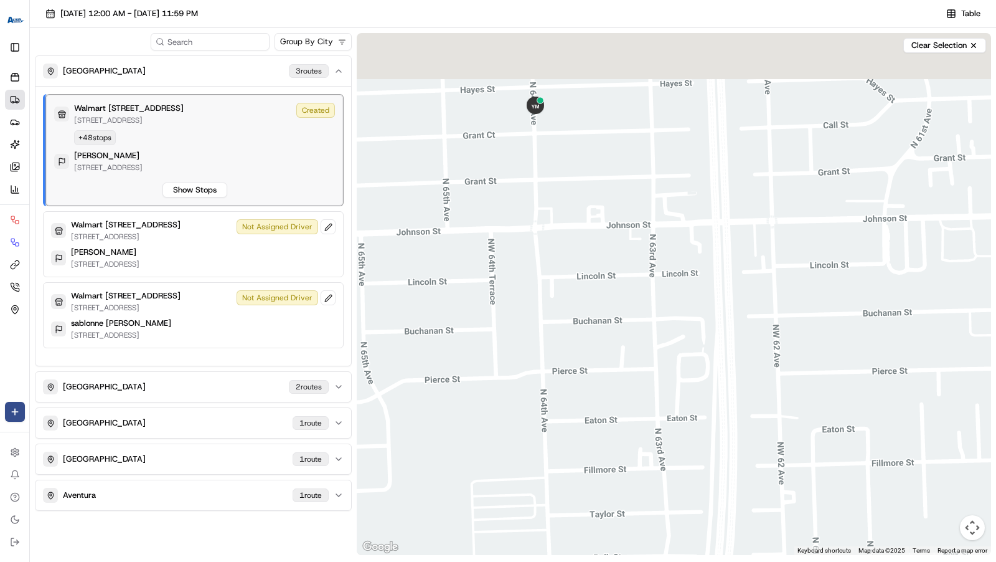
drag, startPoint x: 596, startPoint y: 149, endPoint x: 615, endPoint y: 344, distance: 195.8
click at [618, 344] on div at bounding box center [674, 294] width 634 height 522
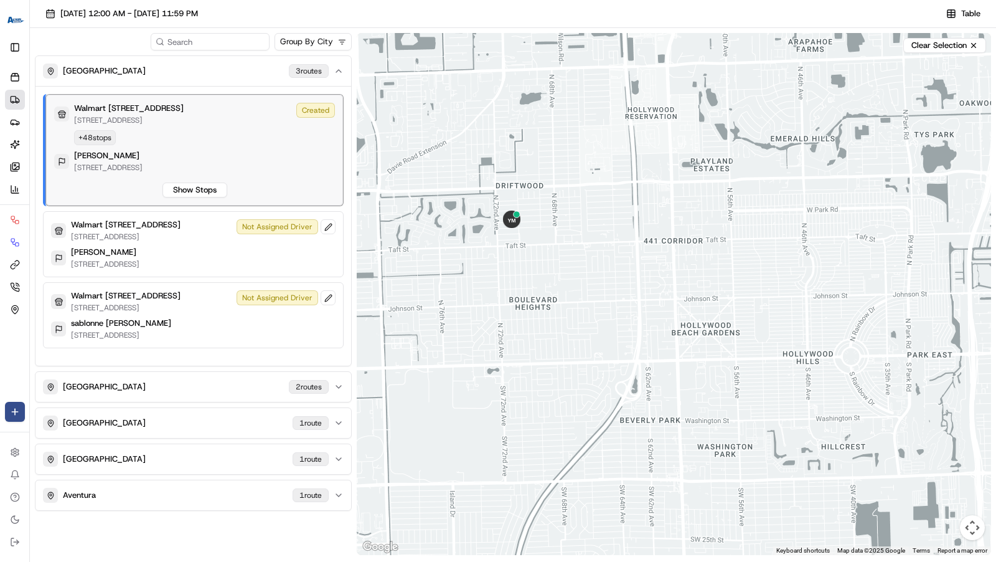
click at [296, 169] on div "[PERSON_NAME] [STREET_ADDRESS]" at bounding box center [194, 161] width 281 height 22
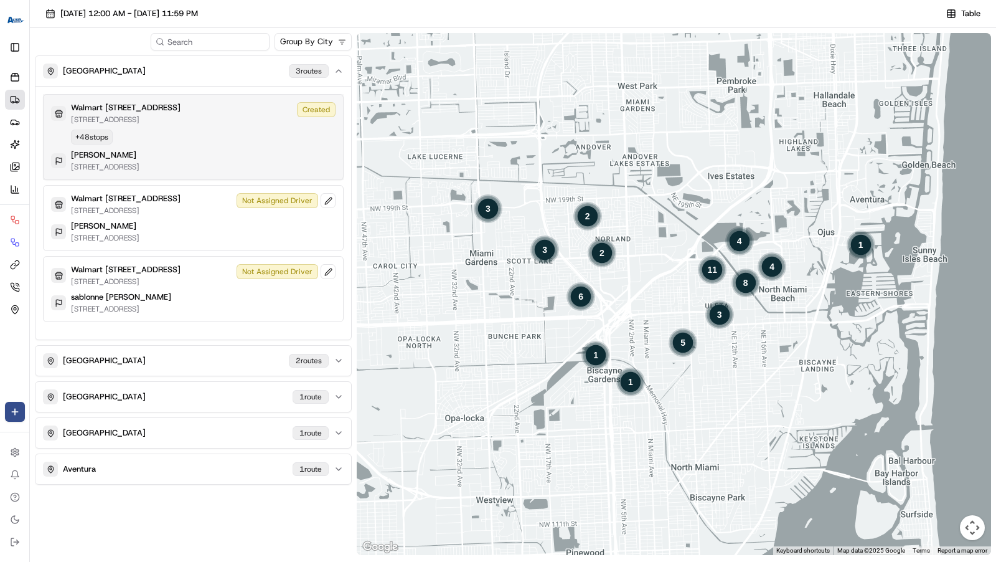
click at [245, 125] on div "Walmart [GEOGRAPHIC_DATA][STREET_ADDRESS] Created + 48 stops [PERSON_NAME] [STR…" at bounding box center [193, 137] width 284 height 70
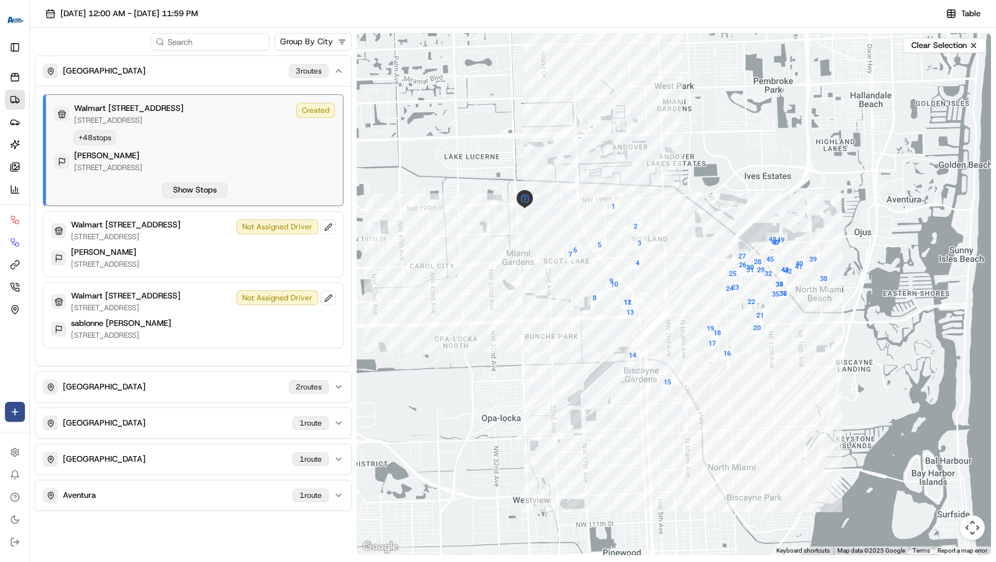
click at [209, 184] on button "Show Stops" at bounding box center [194, 189] width 65 height 15
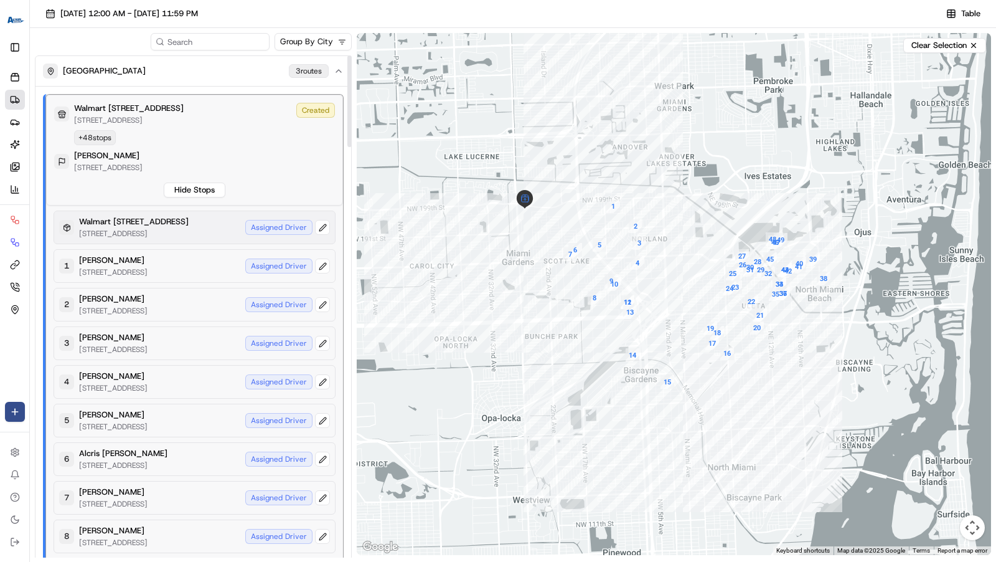
click at [189, 233] on p "[STREET_ADDRESS]" at bounding box center [134, 233] width 110 height 10
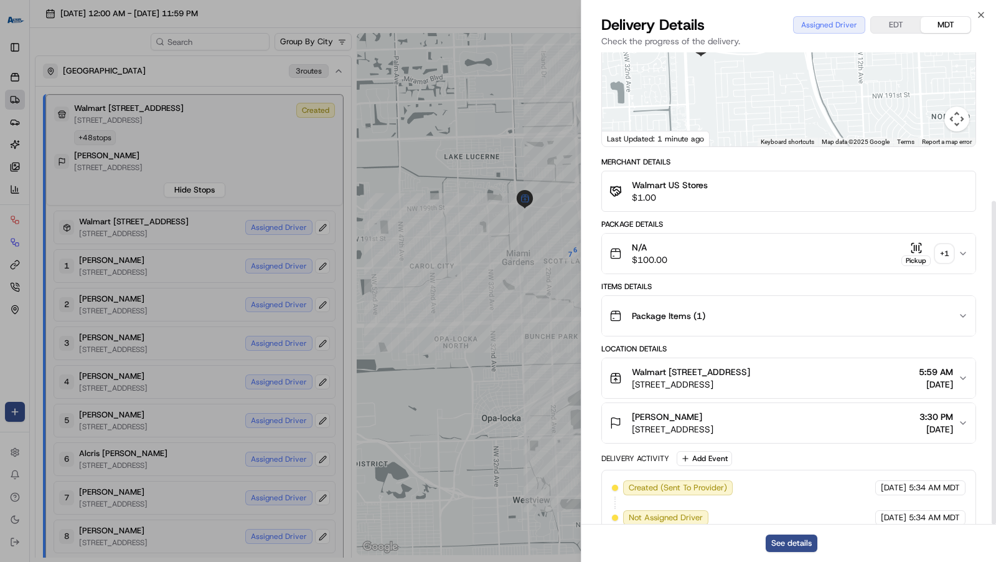
scroll to position [217, 0]
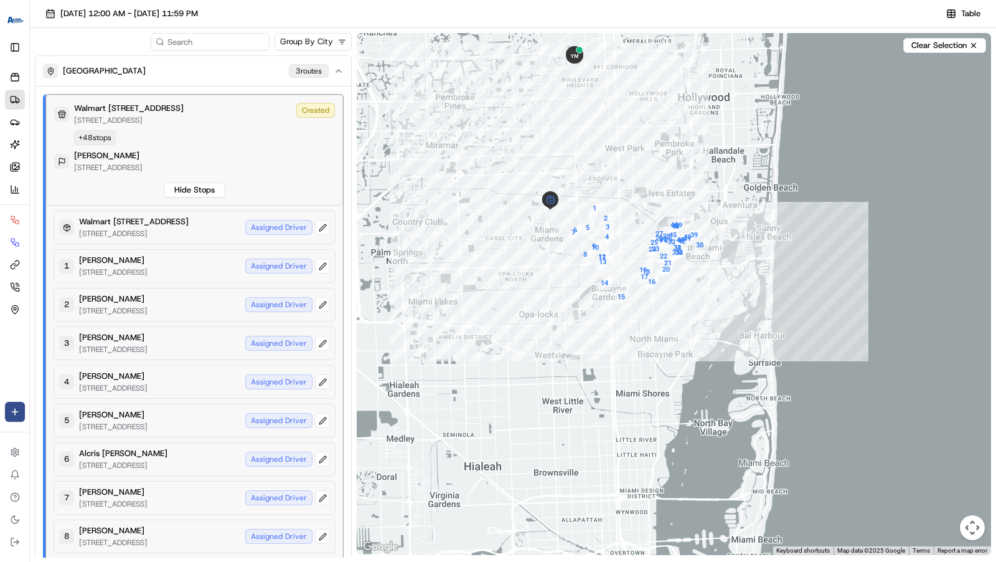
drag, startPoint x: 624, startPoint y: 144, endPoint x: 636, endPoint y: 219, distance: 76.2
click at [636, 219] on div at bounding box center [674, 294] width 634 height 522
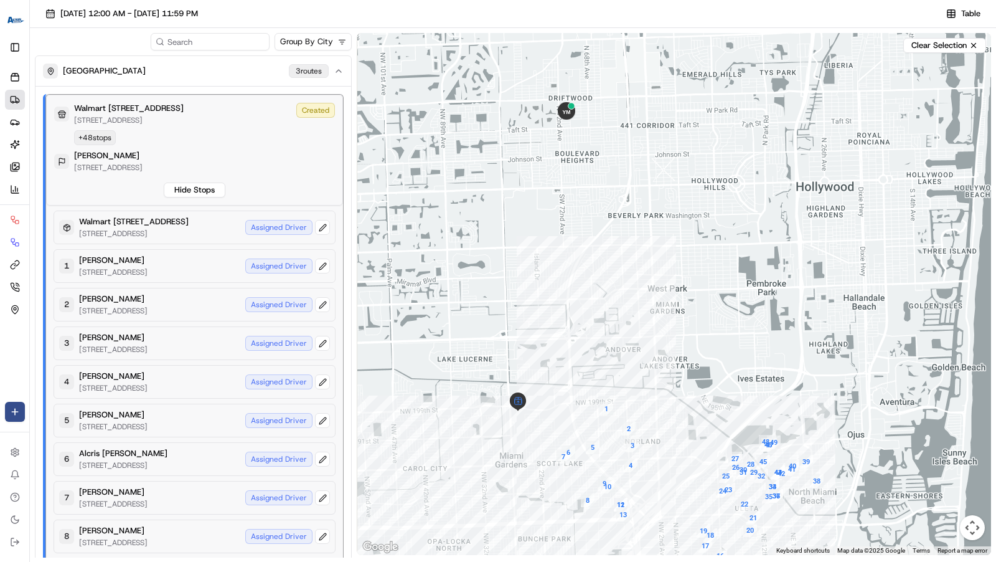
drag, startPoint x: 603, startPoint y: 197, endPoint x: 628, endPoint y: 266, distance: 72.9
click at [629, 266] on div at bounding box center [674, 294] width 634 height 522
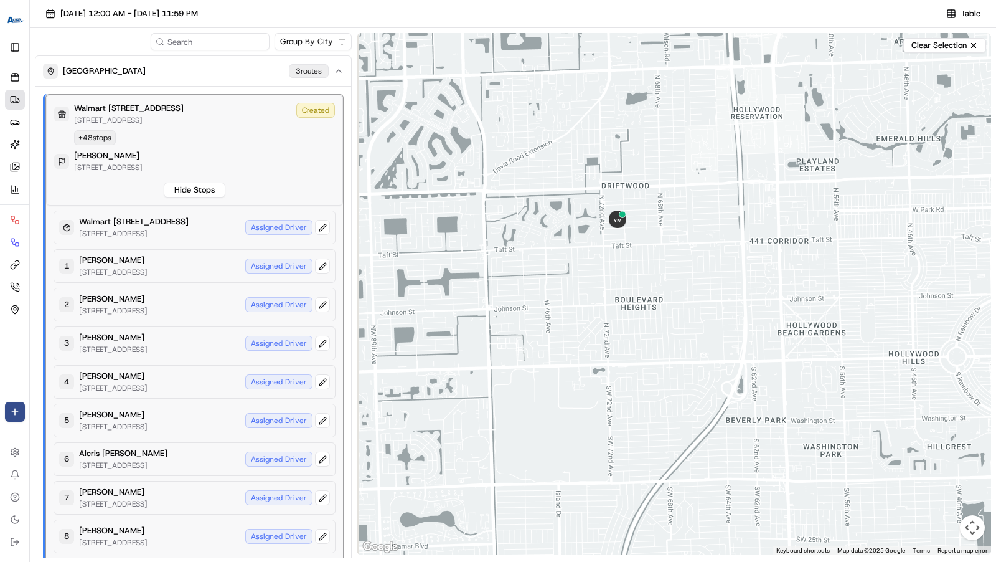
drag, startPoint x: 624, startPoint y: 222, endPoint x: 641, endPoint y: 251, distance: 33.5
click at [643, 251] on div at bounding box center [674, 294] width 634 height 522
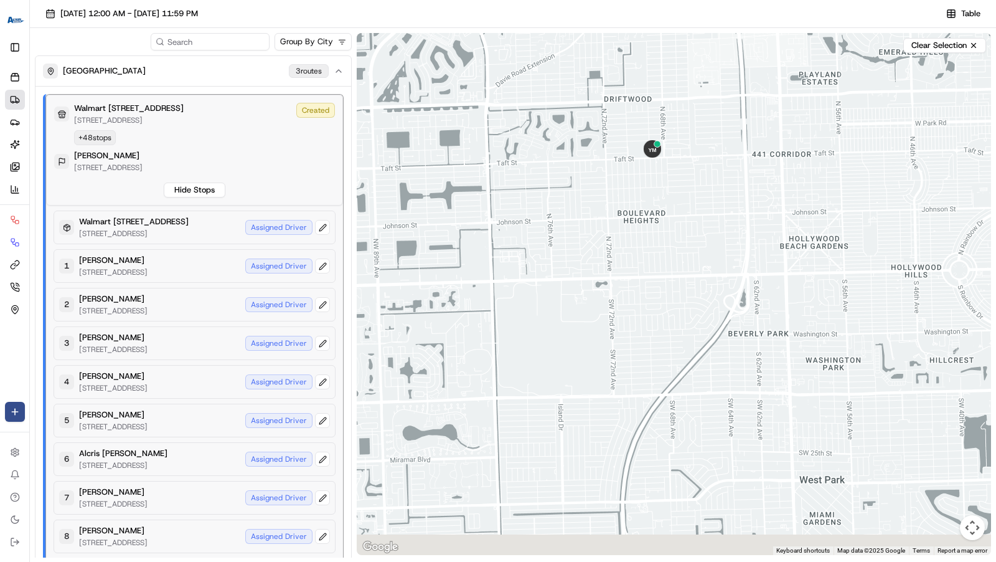
drag, startPoint x: 703, startPoint y: 303, endPoint x: 706, endPoint y: 181, distance: 122.7
click at [705, 181] on div at bounding box center [674, 294] width 634 height 522
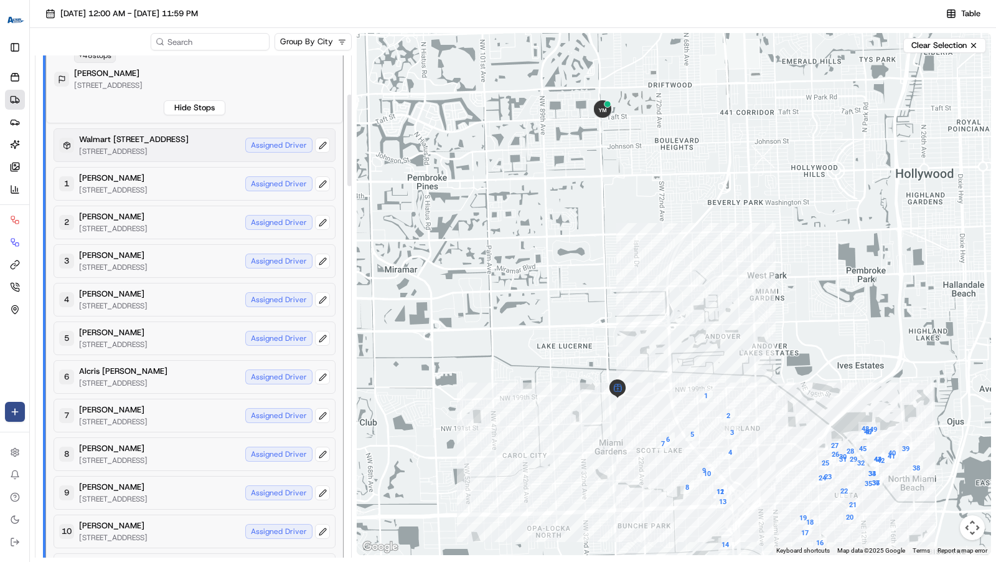
scroll to position [0, 0]
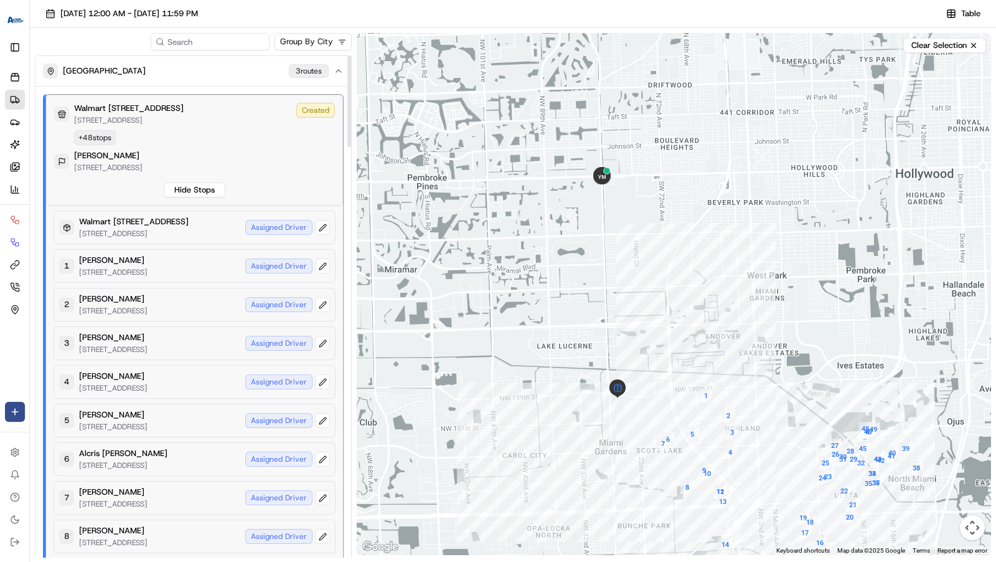
click at [307, 138] on div "Walmart [GEOGRAPHIC_DATA][STREET_ADDRESS] Created + 48 stops [PERSON_NAME] [STR…" at bounding box center [194, 150] width 281 height 95
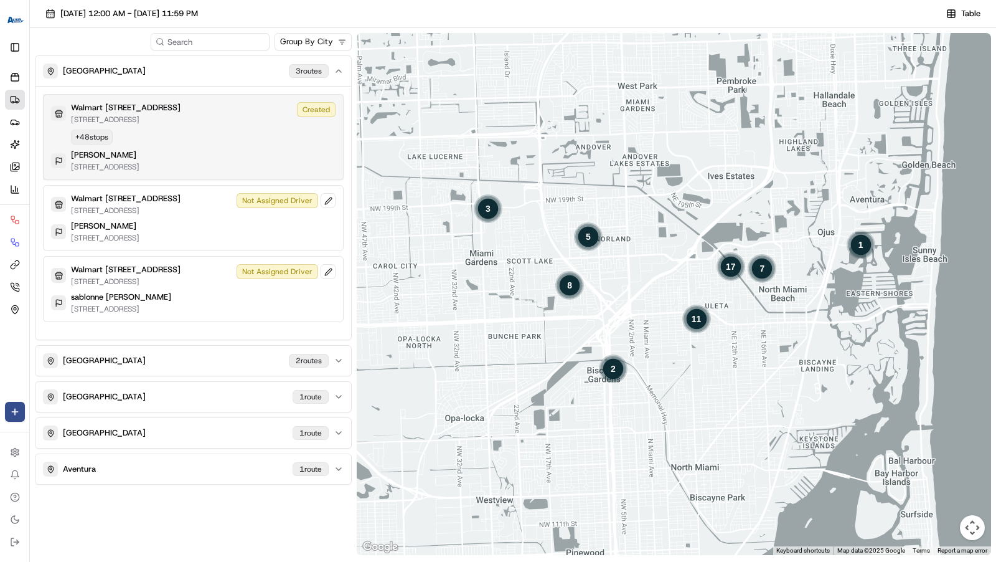
click at [319, 153] on div "[PERSON_NAME] [STREET_ADDRESS]" at bounding box center [193, 160] width 284 height 22
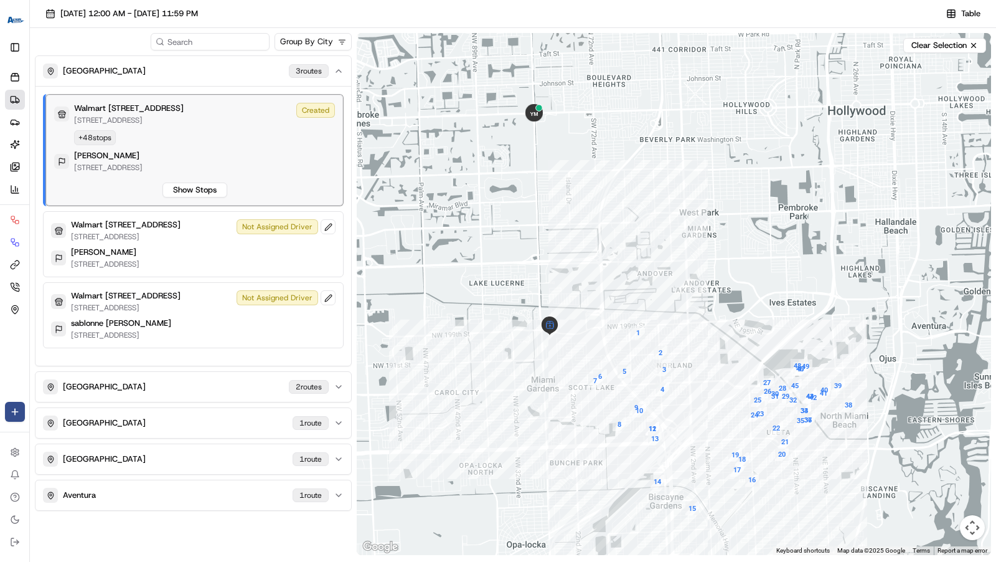
drag, startPoint x: 430, startPoint y: 131, endPoint x: 444, endPoint y: 262, distance: 131.5
click at [453, 264] on div at bounding box center [674, 294] width 634 height 522
click at [324, 167] on div "[PERSON_NAME] [STREET_ADDRESS]" at bounding box center [194, 161] width 281 height 22
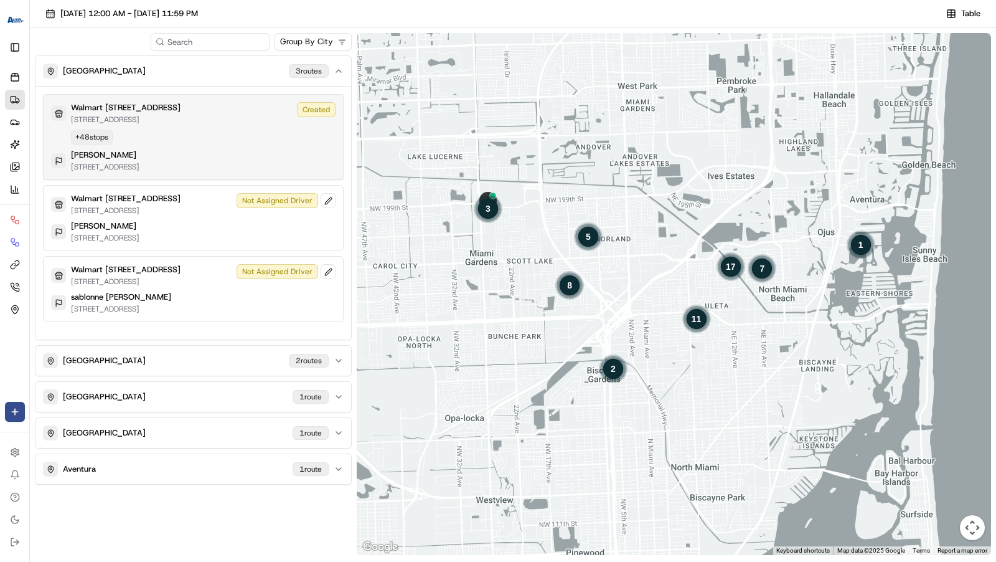
click at [312, 154] on div "[PERSON_NAME] [STREET_ADDRESS]" at bounding box center [193, 160] width 284 height 22
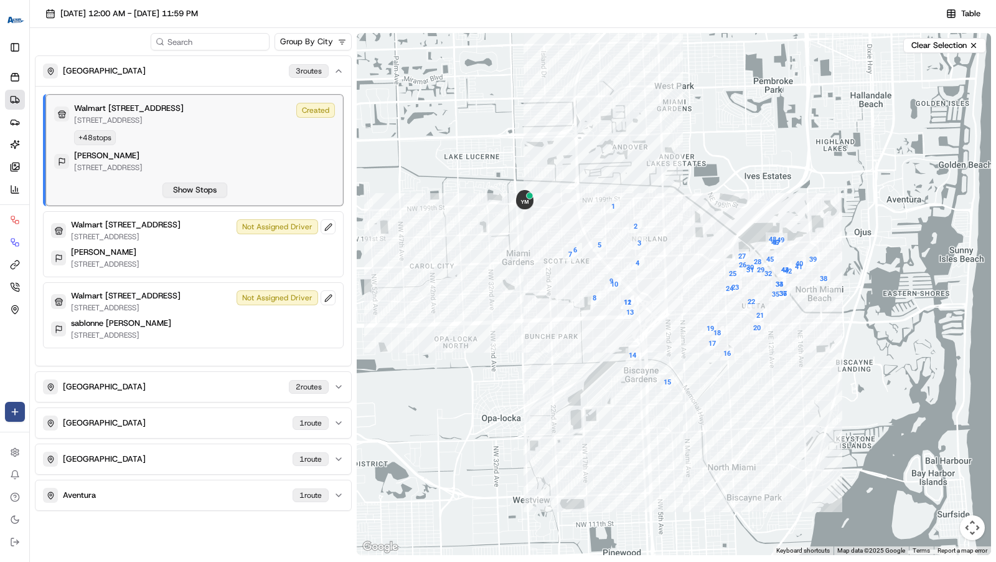
click at [212, 188] on button "Show Stops" at bounding box center [194, 189] width 65 height 15
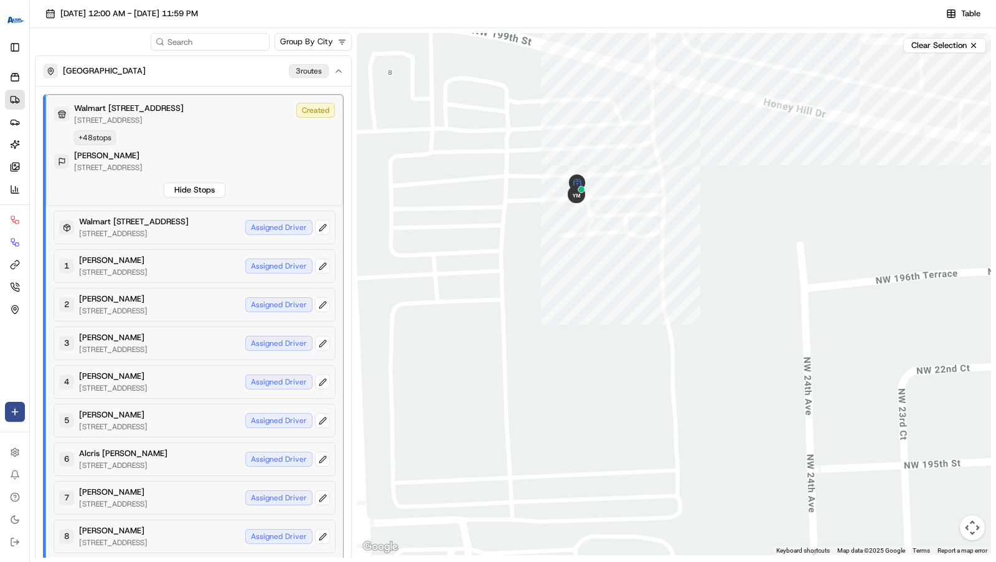
drag, startPoint x: 576, startPoint y: 159, endPoint x: 576, endPoint y: 285, distance: 125.8
click at [576, 285] on div at bounding box center [674, 294] width 634 height 522
click at [279, 136] on div "Walmart [GEOGRAPHIC_DATA][STREET_ADDRESS] Created + 48 stops [PERSON_NAME] [STR…" at bounding box center [194, 150] width 281 height 95
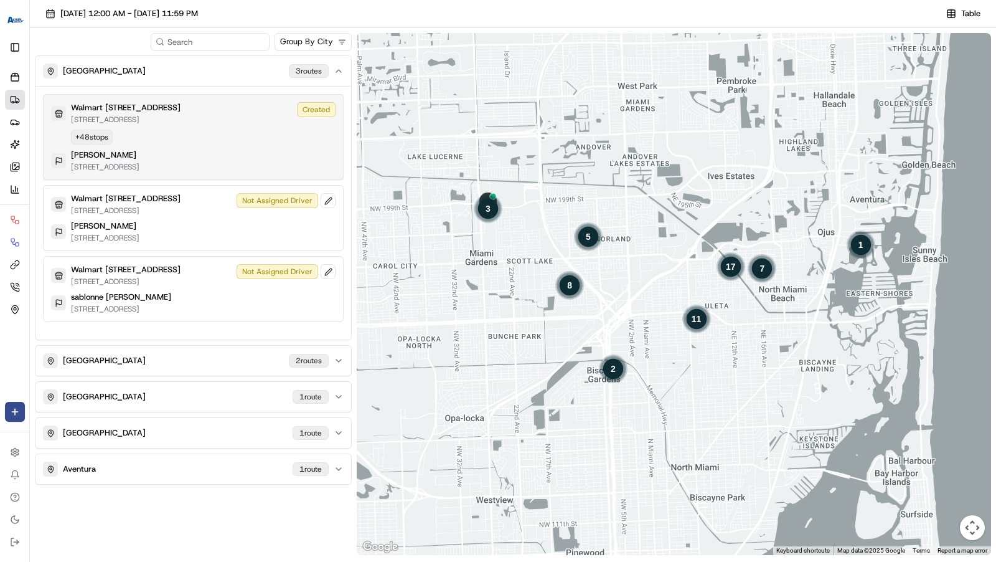
click at [286, 138] on div "Walmart [GEOGRAPHIC_DATA][STREET_ADDRESS] Created + 48 stops [PERSON_NAME] [STR…" at bounding box center [193, 137] width 284 height 70
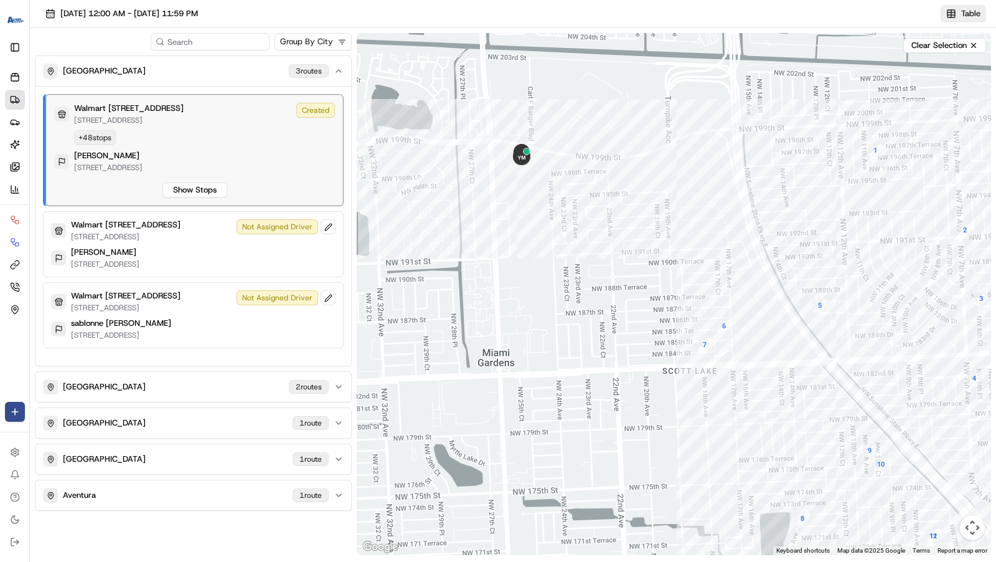
click at [976, 18] on span "Table" at bounding box center [970, 13] width 19 height 11
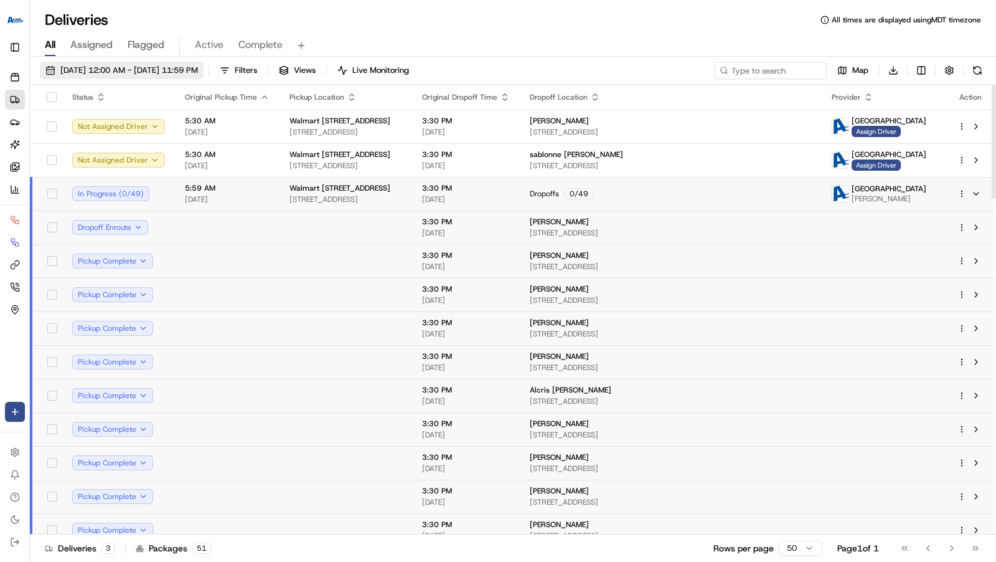
click at [198, 72] on span "[DATE] 12:00 AM - [DATE] 11:59 PM" at bounding box center [129, 70] width 138 height 11
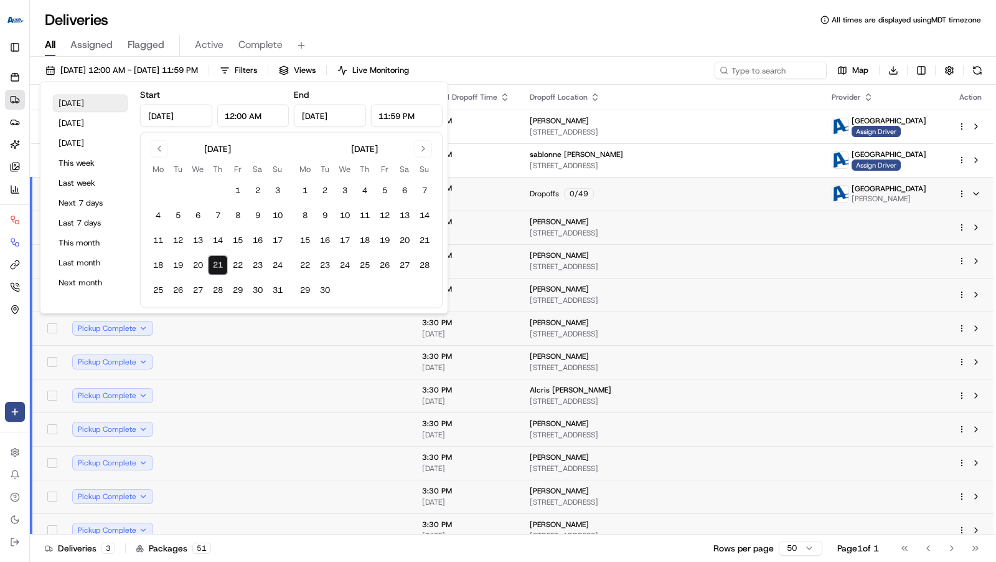
click at [72, 105] on button "Today" at bounding box center [90, 103] width 75 height 17
click at [583, 36] on div "All Assigned Flagged Active Complete" at bounding box center [513, 46] width 966 height 22
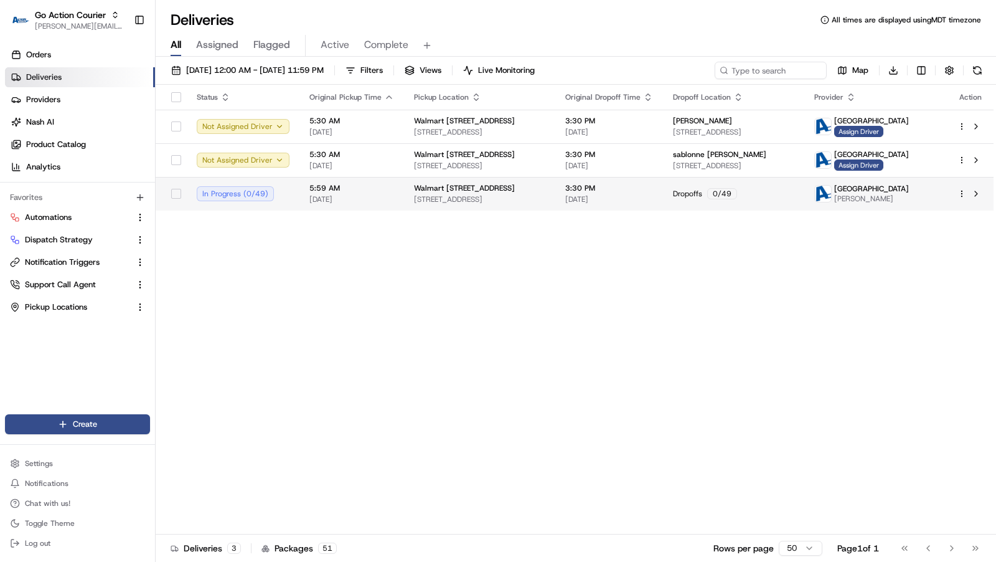
click at [440, 197] on span "[STREET_ADDRESS]" at bounding box center [479, 199] width 131 height 10
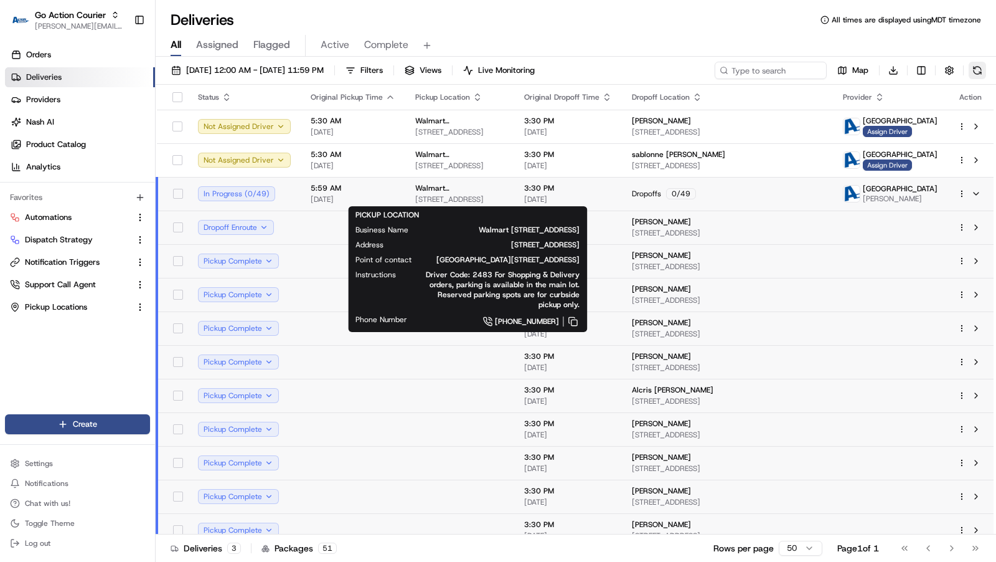
click at [980, 67] on button at bounding box center [977, 70] width 17 height 17
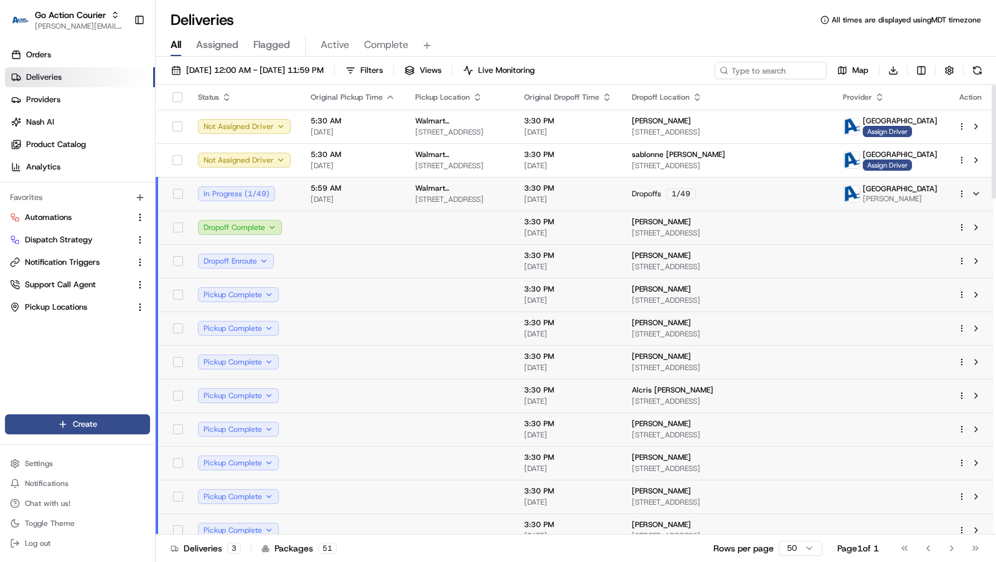
click at [504, 222] on td at bounding box center [459, 227] width 109 height 34
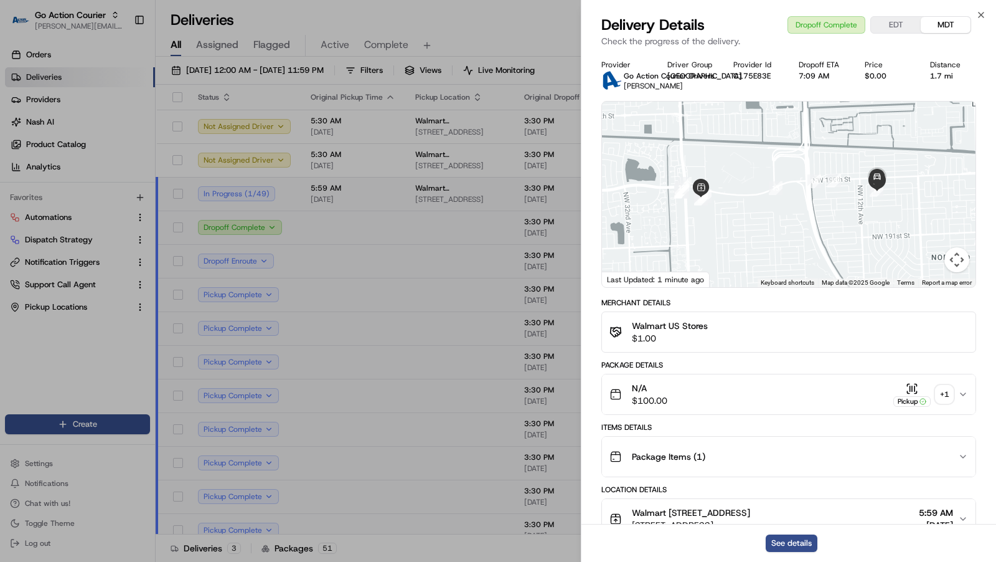
scroll to position [451, 0]
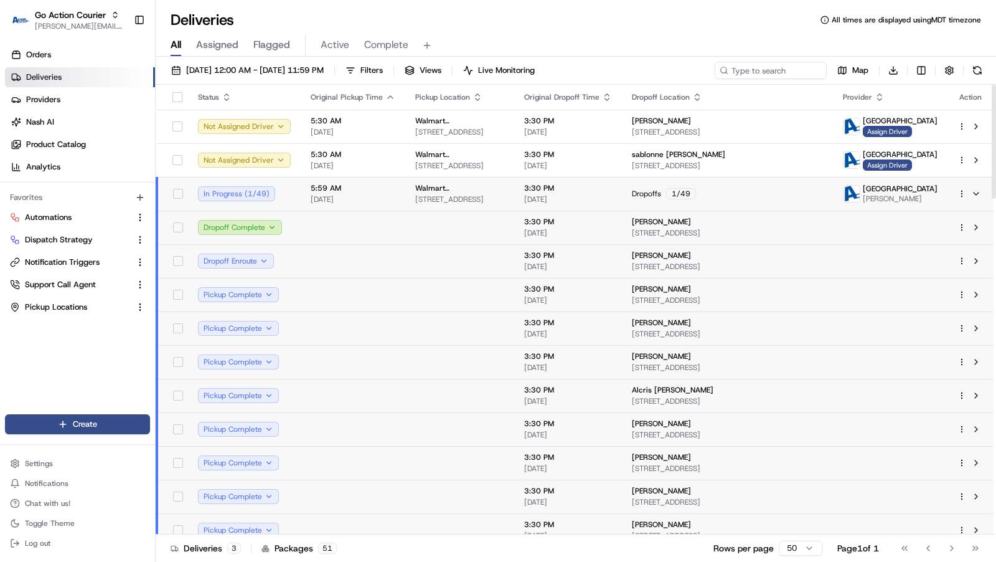
click at [503, 270] on td at bounding box center [459, 261] width 109 height 34
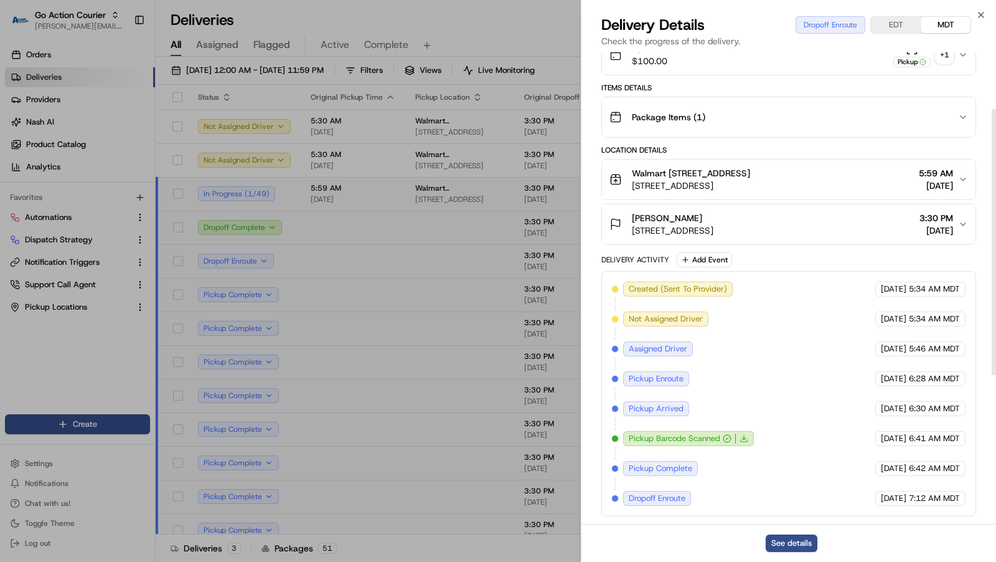
scroll to position [363, 0]
